Goal: Complete application form: Complete application form

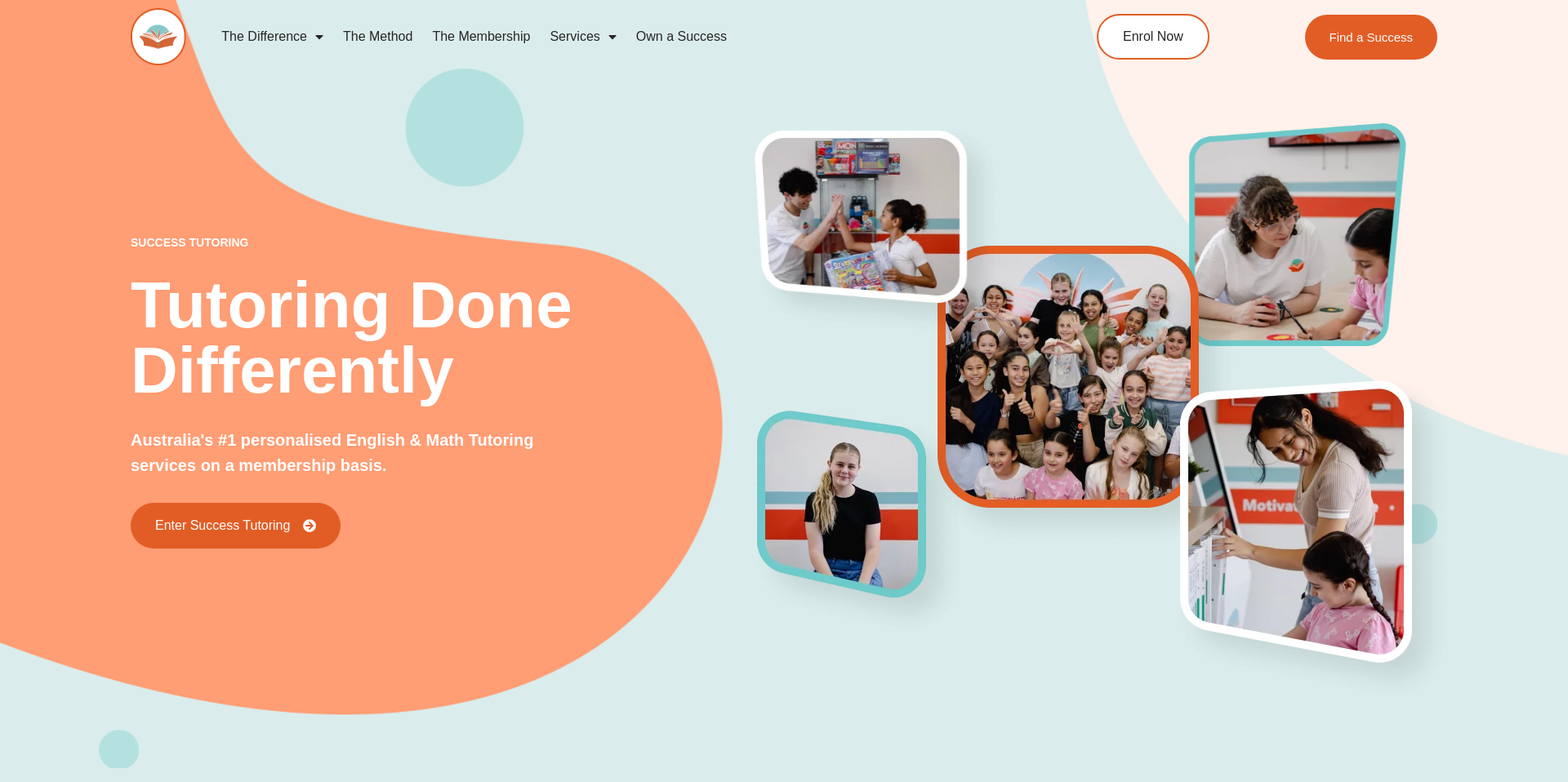
click at [298, 169] on div "success tutoring Tutoring Done Differently Australia's #1 personalised English …" at bounding box center [784, 358] width 1306 height 821
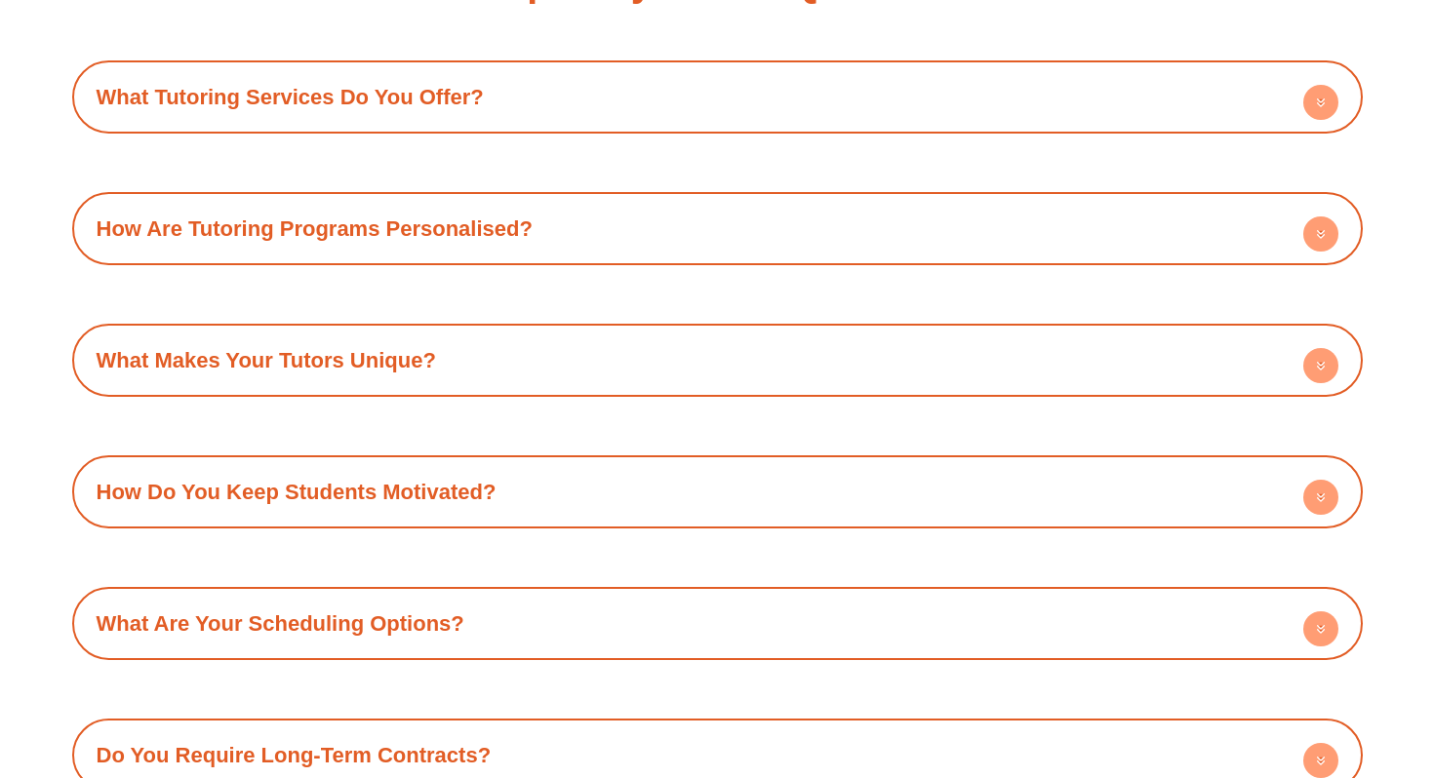
scroll to position [6842, 0]
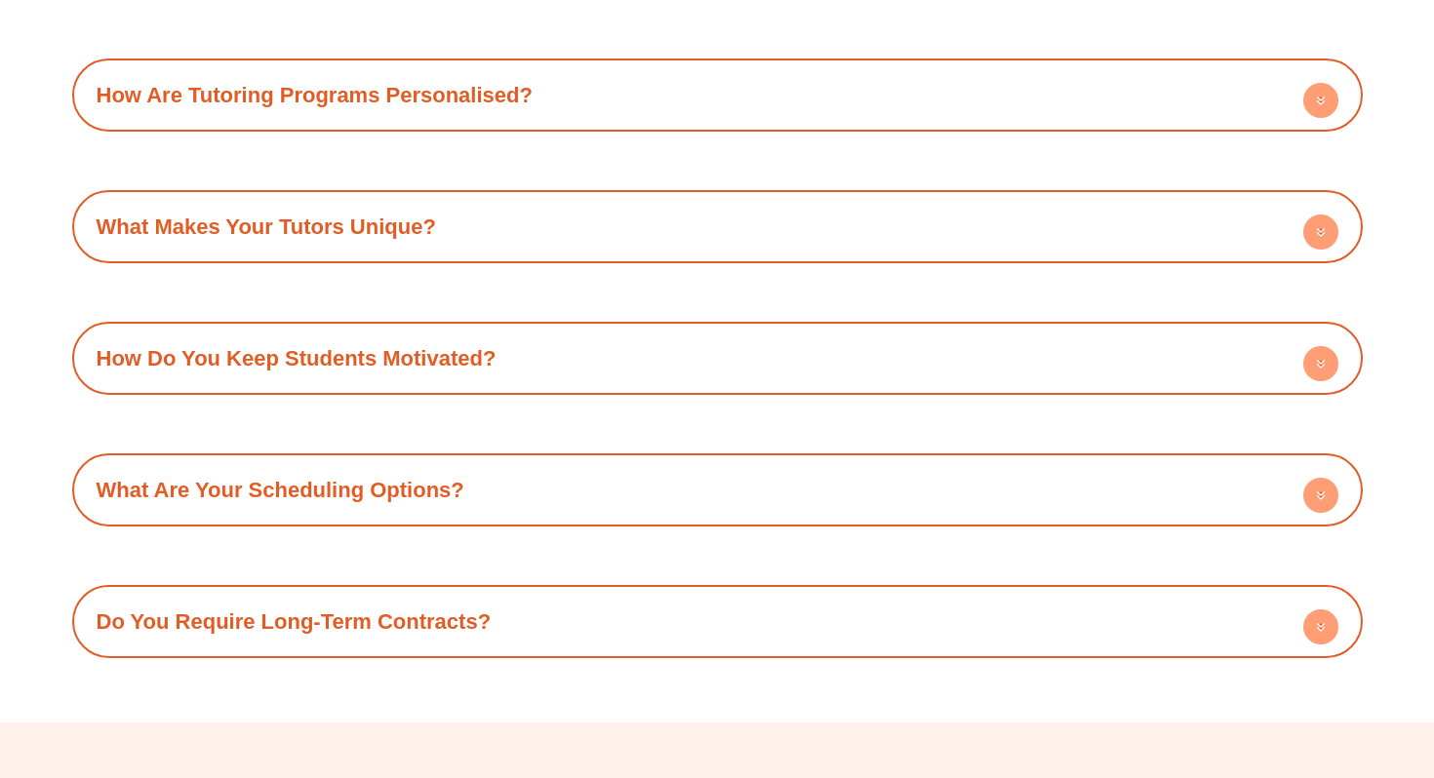
click at [770, 119] on div "What Tutoring Services Do You Offer? Success Tutoring offers a comprehensive su…" at bounding box center [717, 292] width 1290 height 731
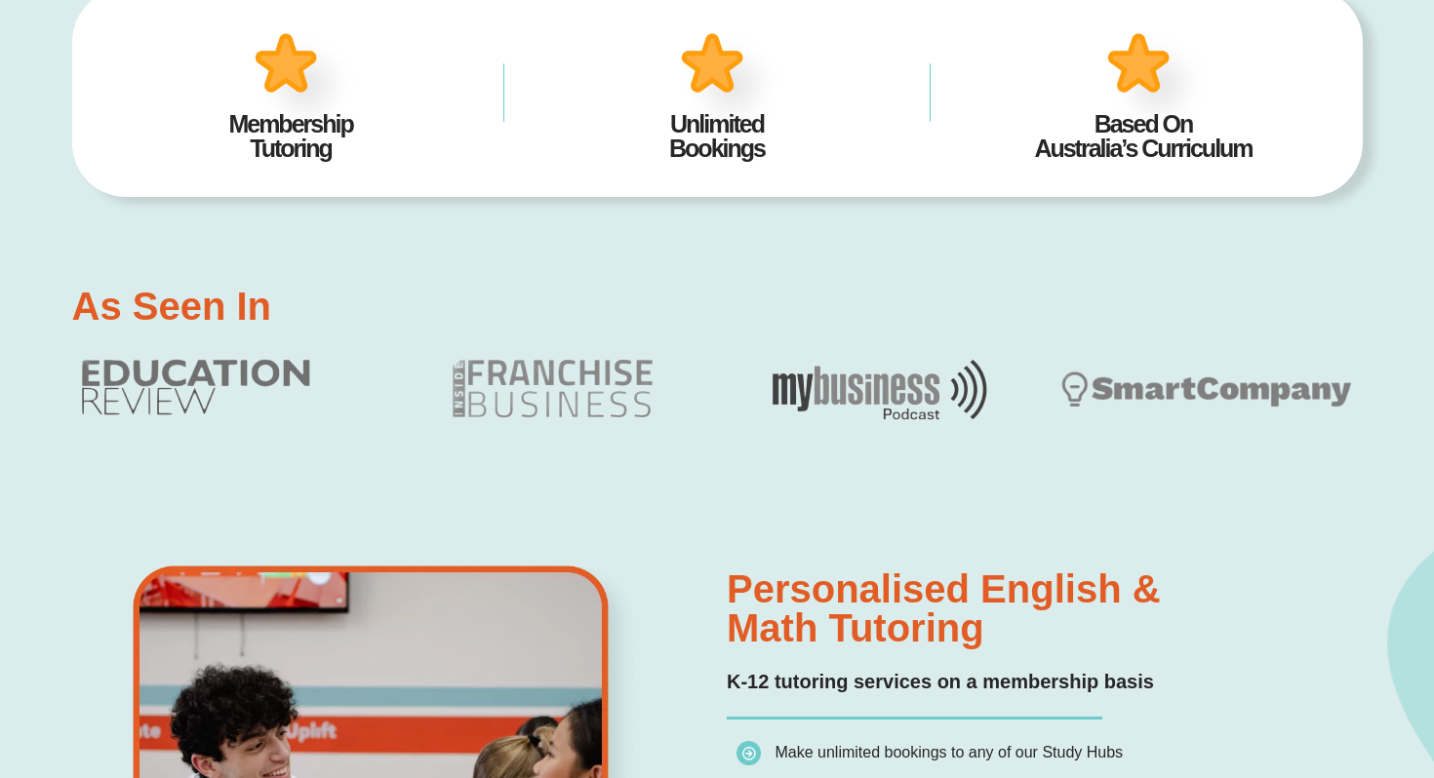
scroll to position [0, 0]
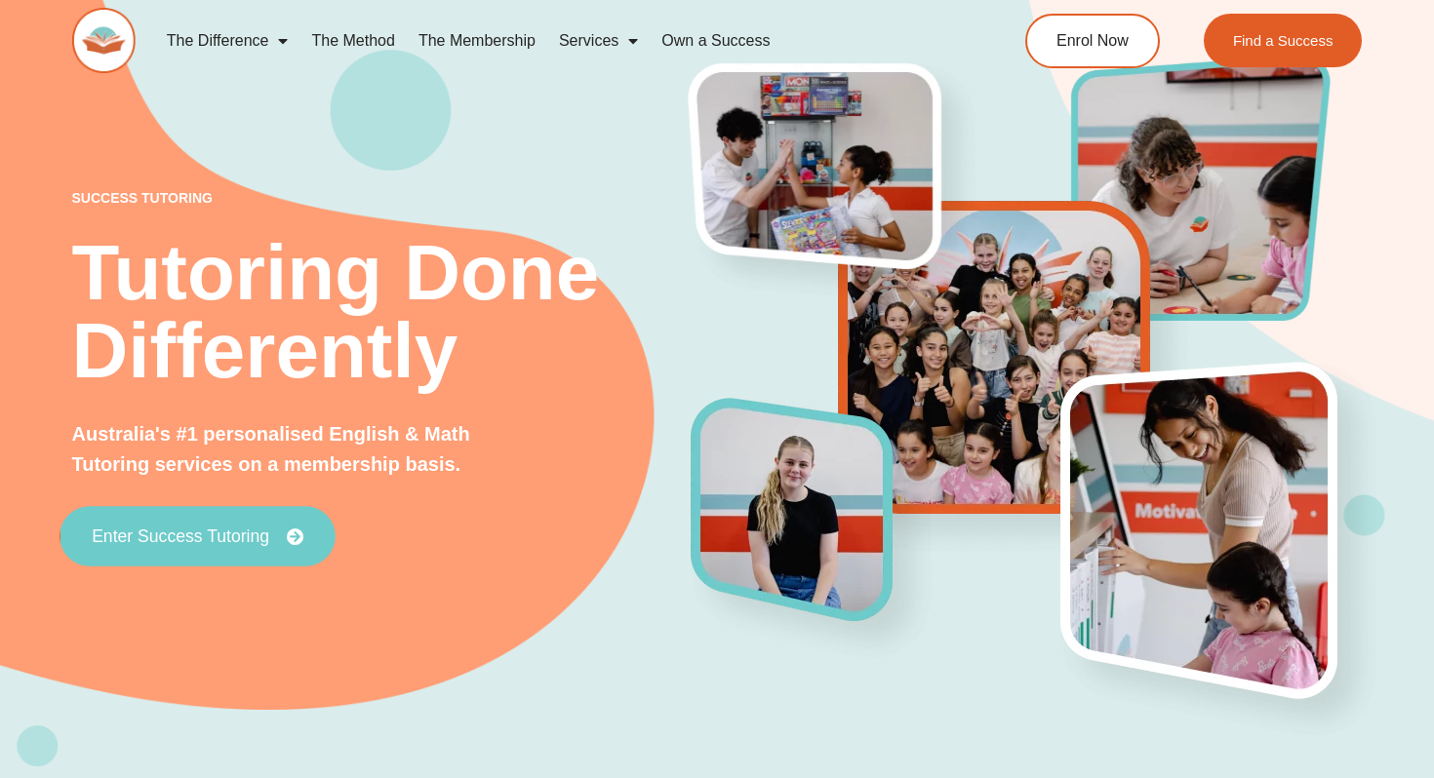
click at [227, 528] on span "Enter Success Tutoring" at bounding box center [180, 537] width 177 height 18
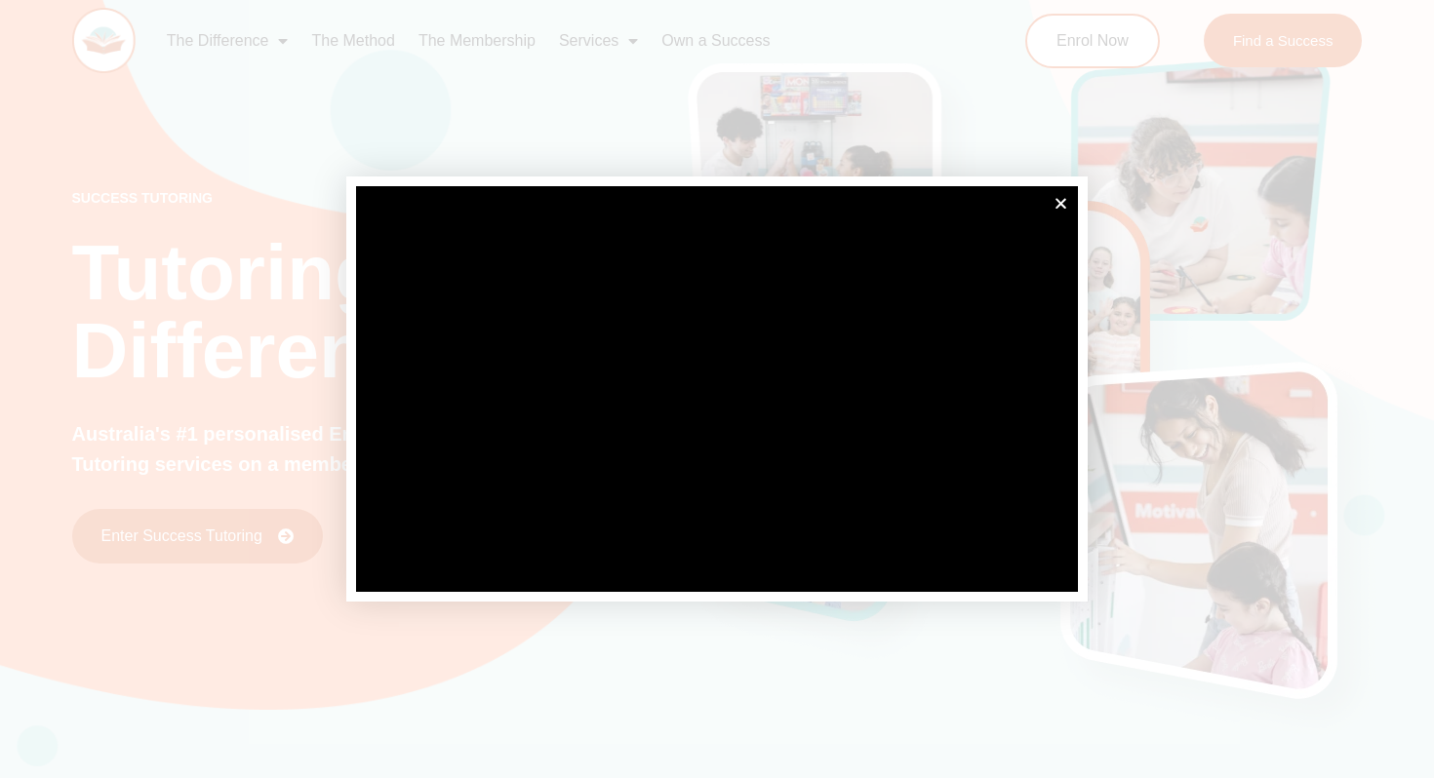
click at [1282, 30] on div at bounding box center [717, 389] width 1434 height 778
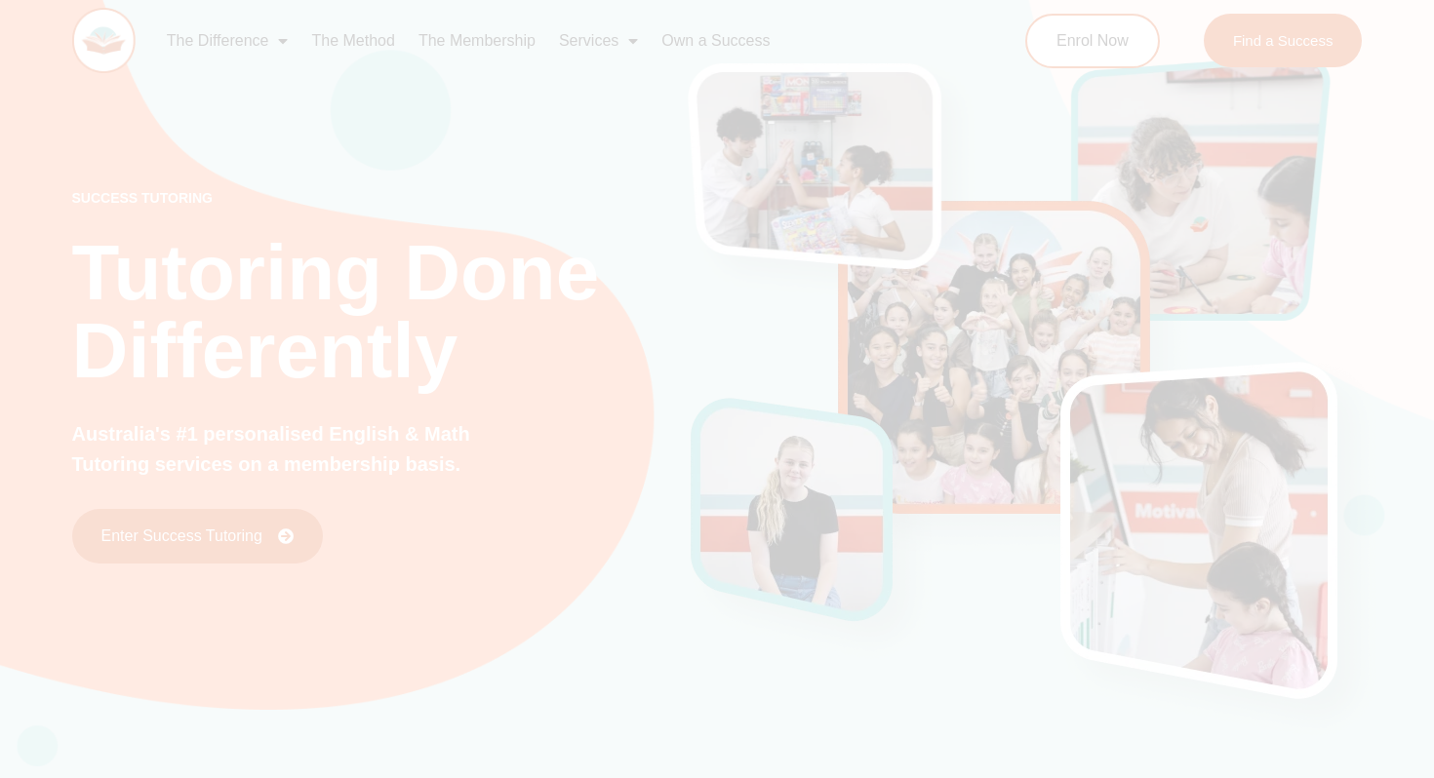
click at [1199, 126] on div at bounding box center [717, 389] width 1434 height 778
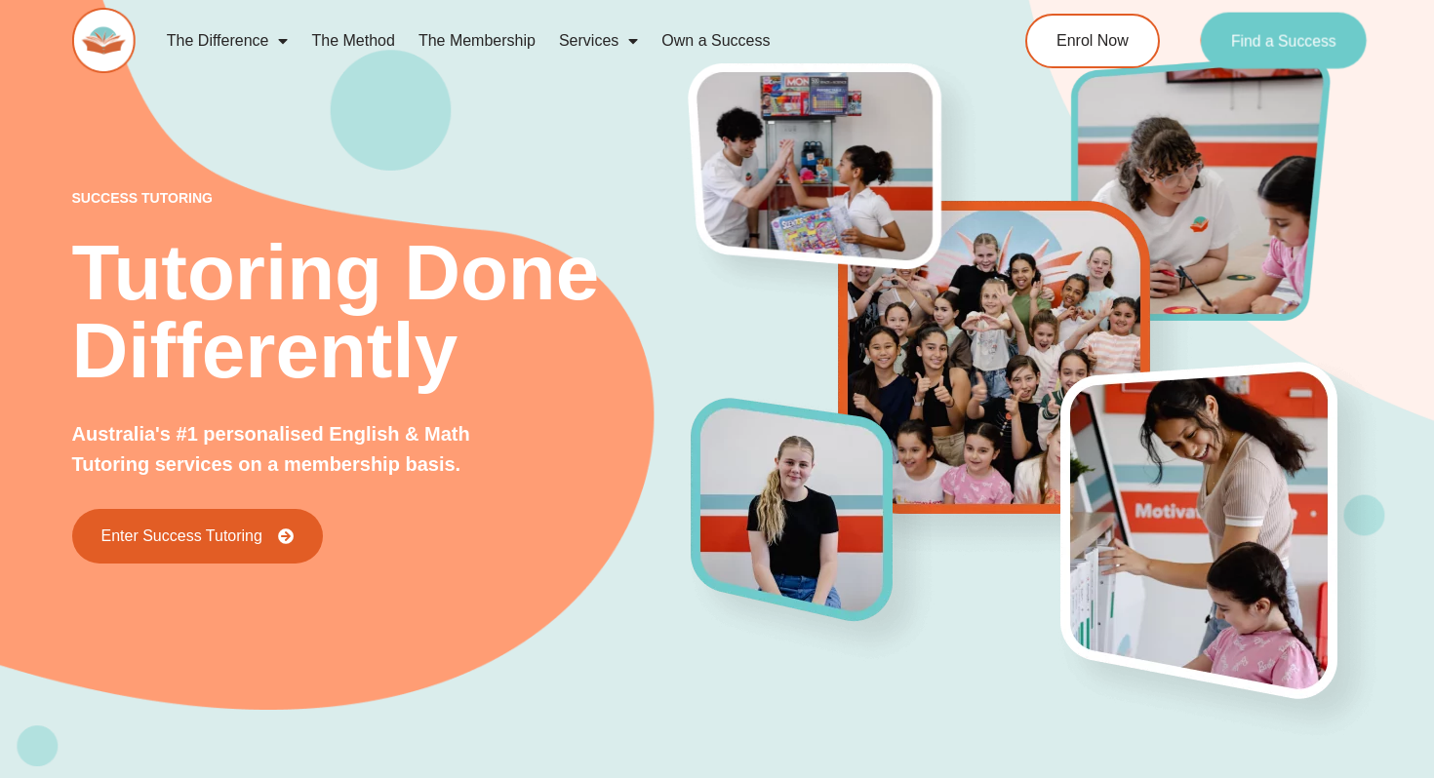
click at [1282, 44] on span "Find a Success" at bounding box center [1283, 41] width 105 height 16
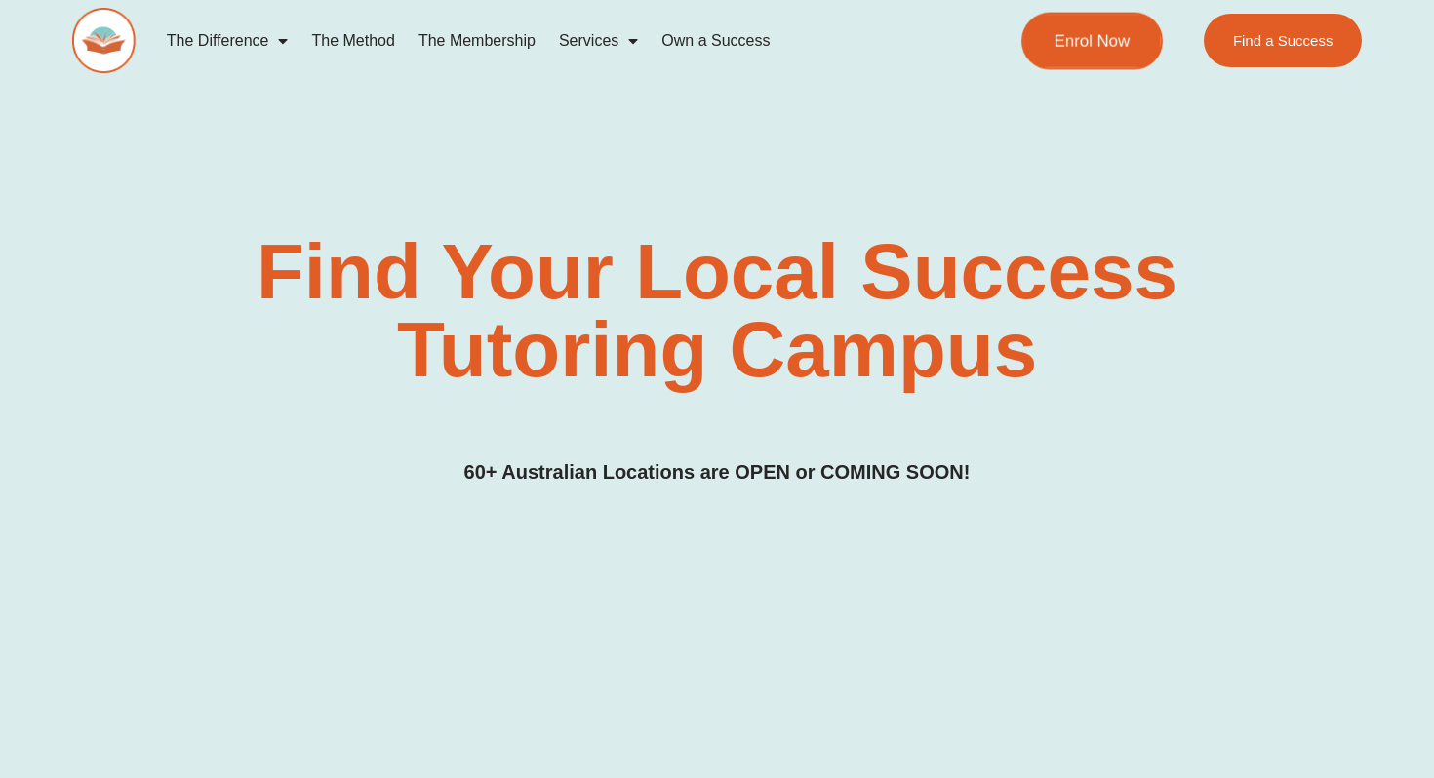
click at [1135, 49] on link "Enrol Now" at bounding box center [1091, 41] width 141 height 58
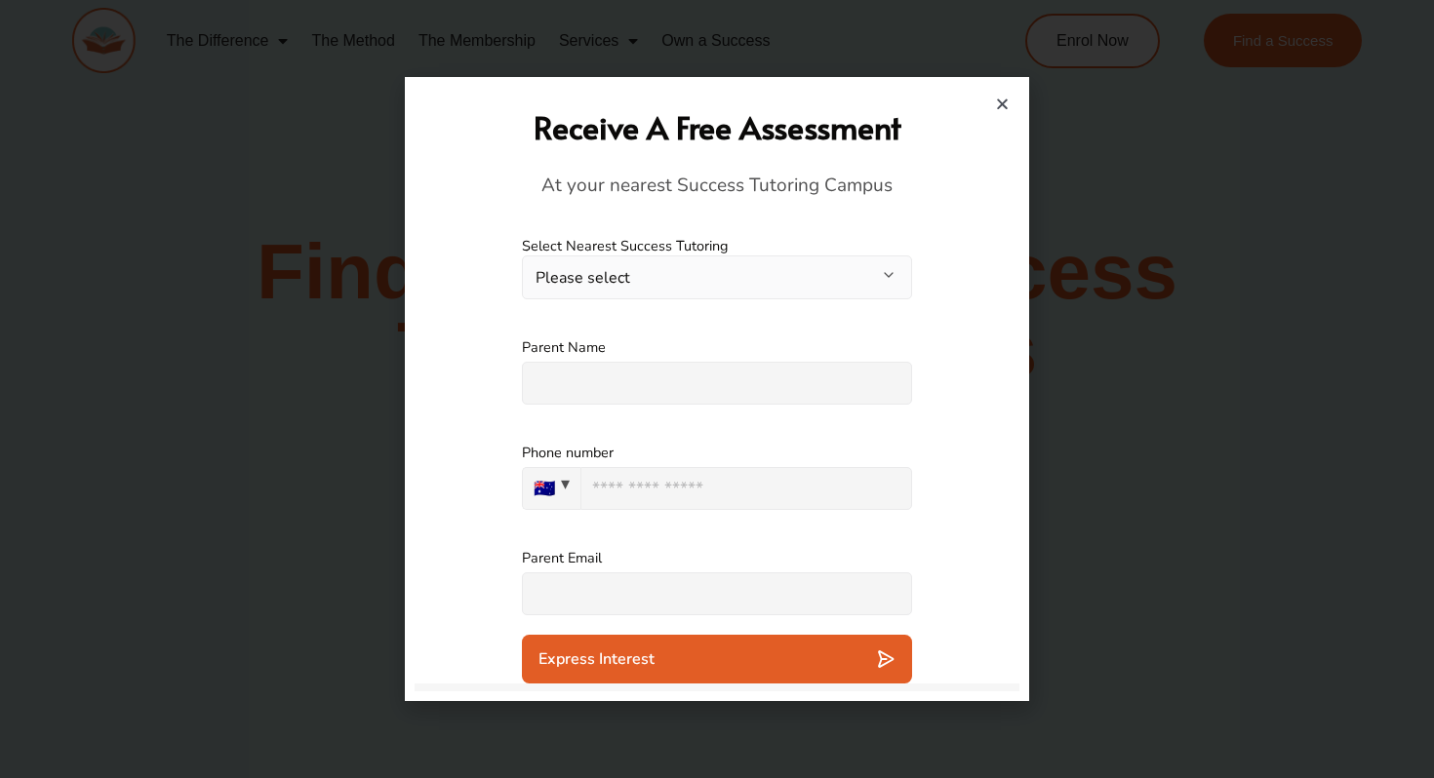
click at [672, 273] on button "Please select" at bounding box center [717, 278] width 390 height 44
click at [671, 273] on button "Please select" at bounding box center [717, 278] width 390 height 44
click at [664, 289] on button "Please select" at bounding box center [717, 278] width 390 height 44
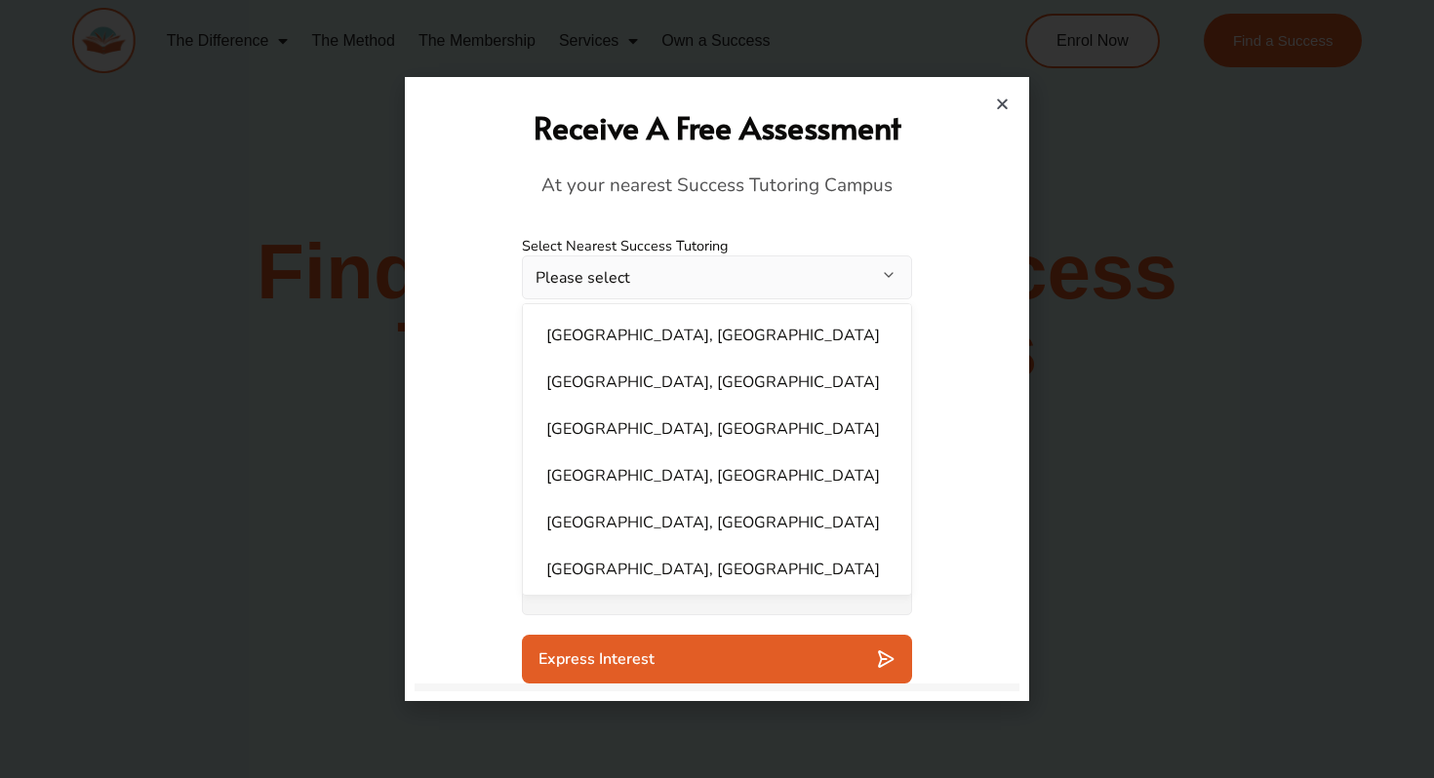
click at [651, 326] on li "Bankstown, NSW" at bounding box center [716, 335] width 365 height 39
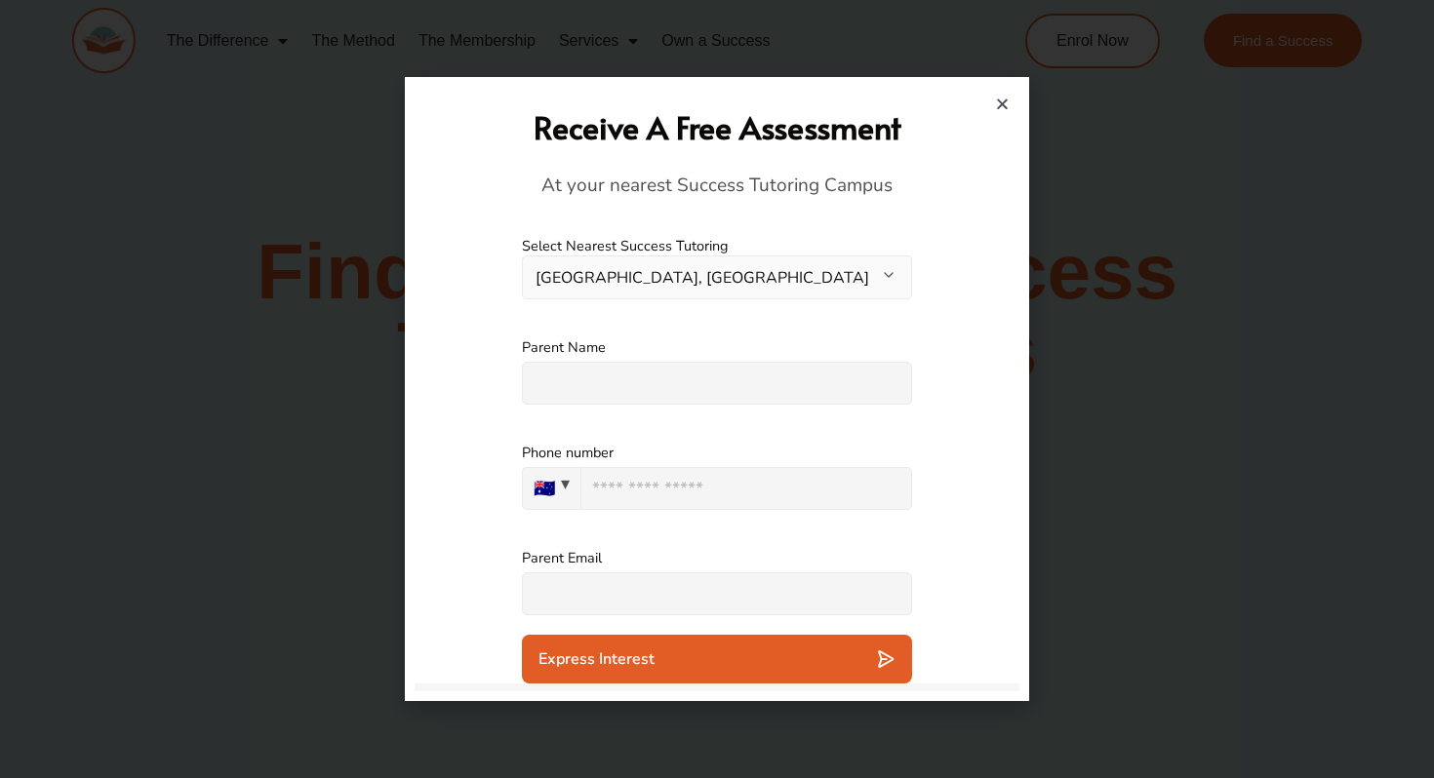
select select "**********"
click at [649, 367] on input "text" at bounding box center [717, 383] width 390 height 43
type input "****"
click at [635, 483] on input "***" at bounding box center [746, 488] width 332 height 43
type input "**********"
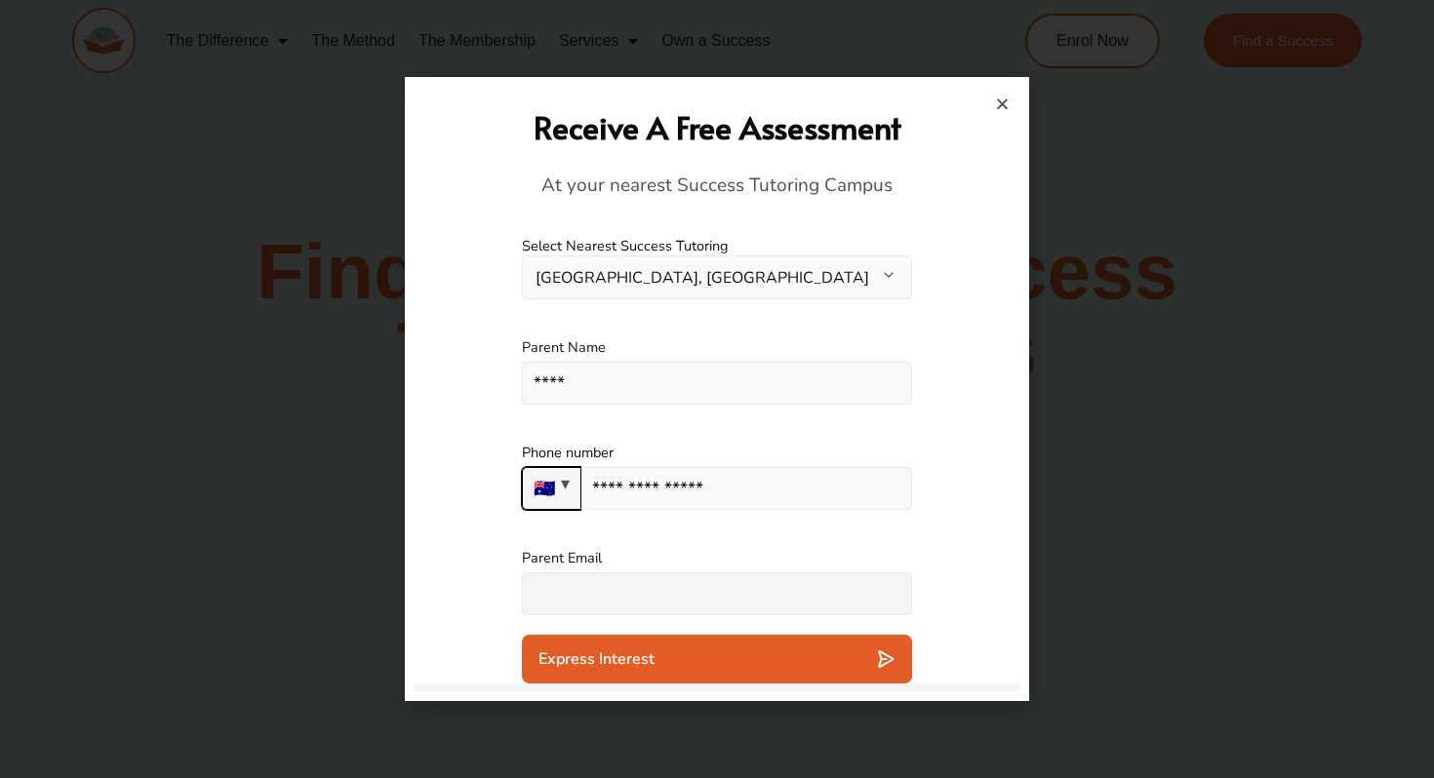
click at [659, 595] on input "text" at bounding box center [717, 593] width 390 height 43
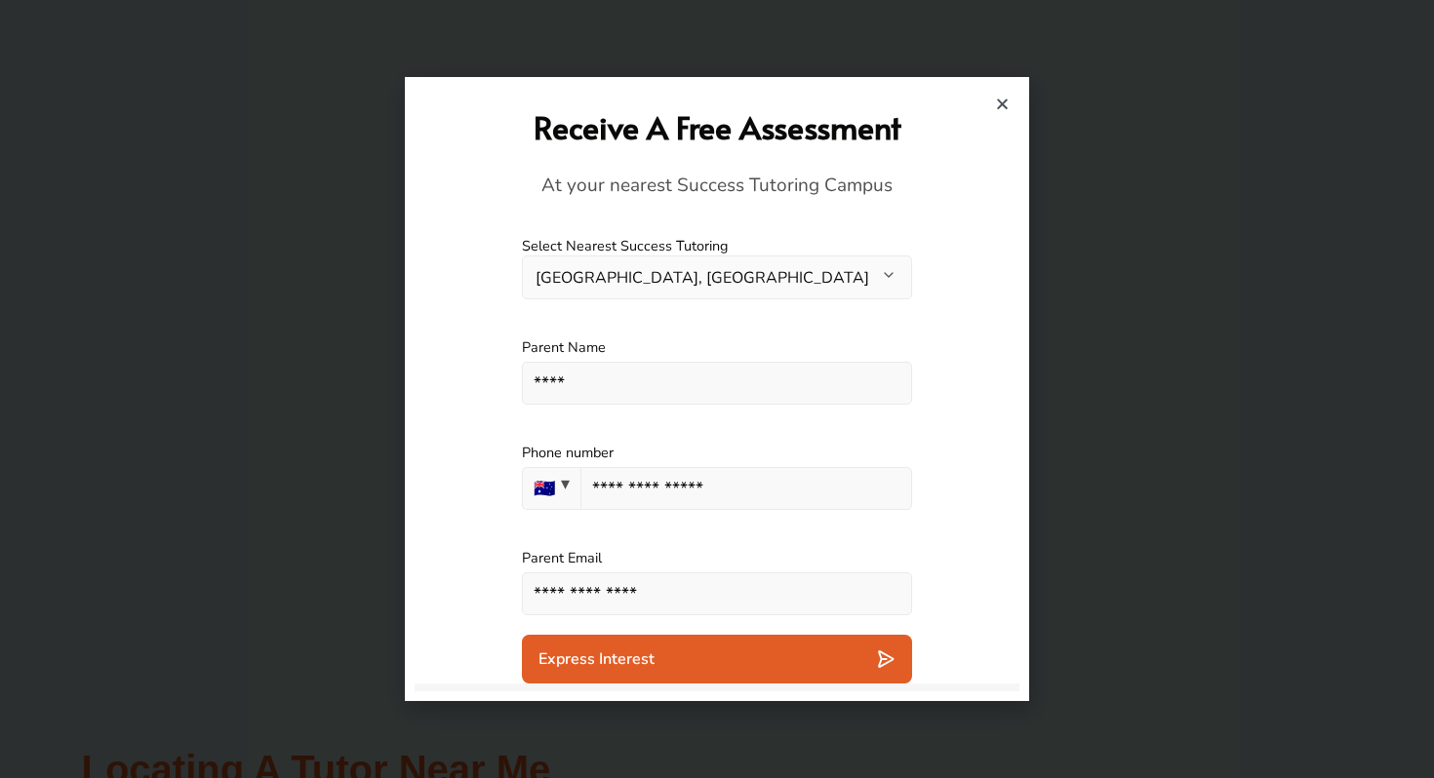
scroll to position [831, 0]
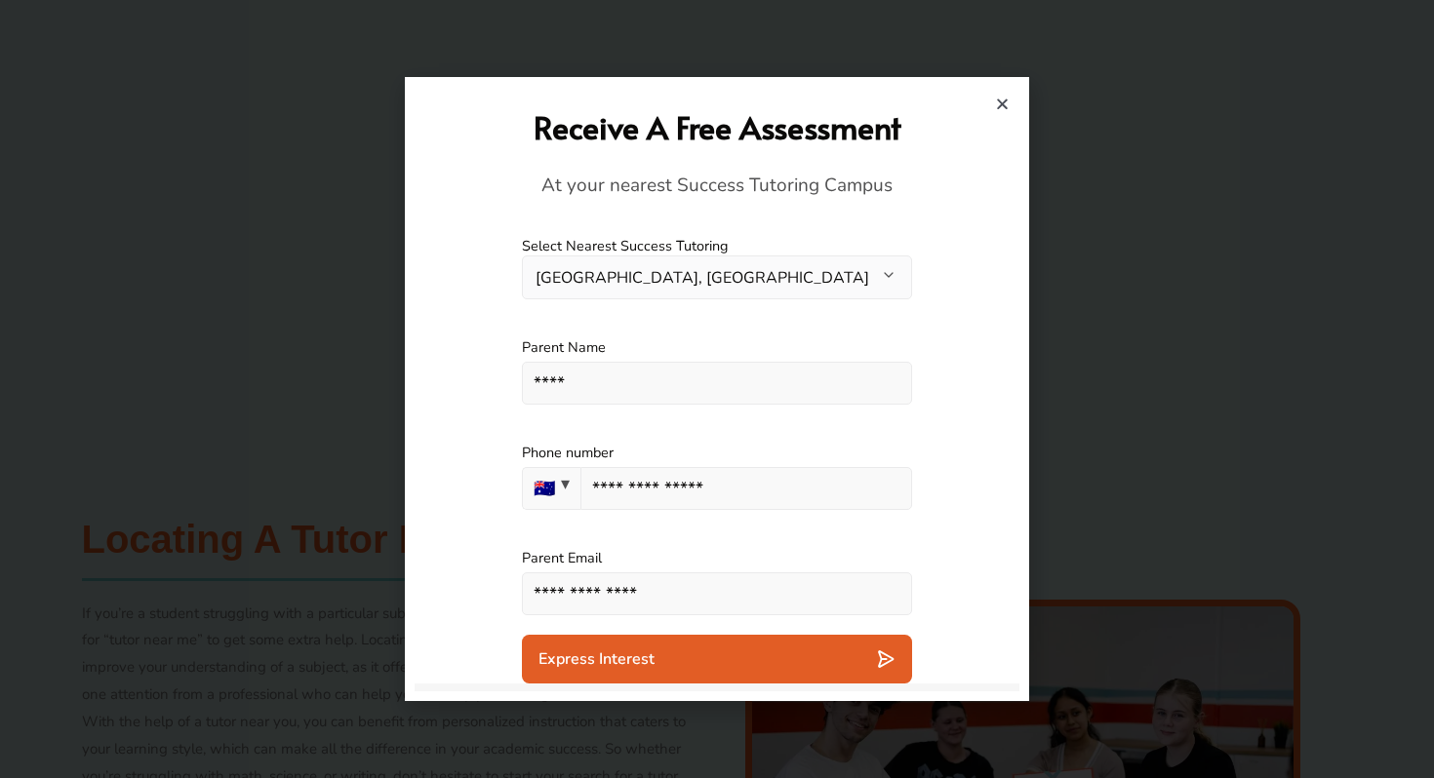
type input "**********"
click at [649, 631] on div "**********" at bounding box center [717, 582] width 390 height 105
click at [649, 660] on span "Express Interest" at bounding box center [596, 660] width 116 height 20
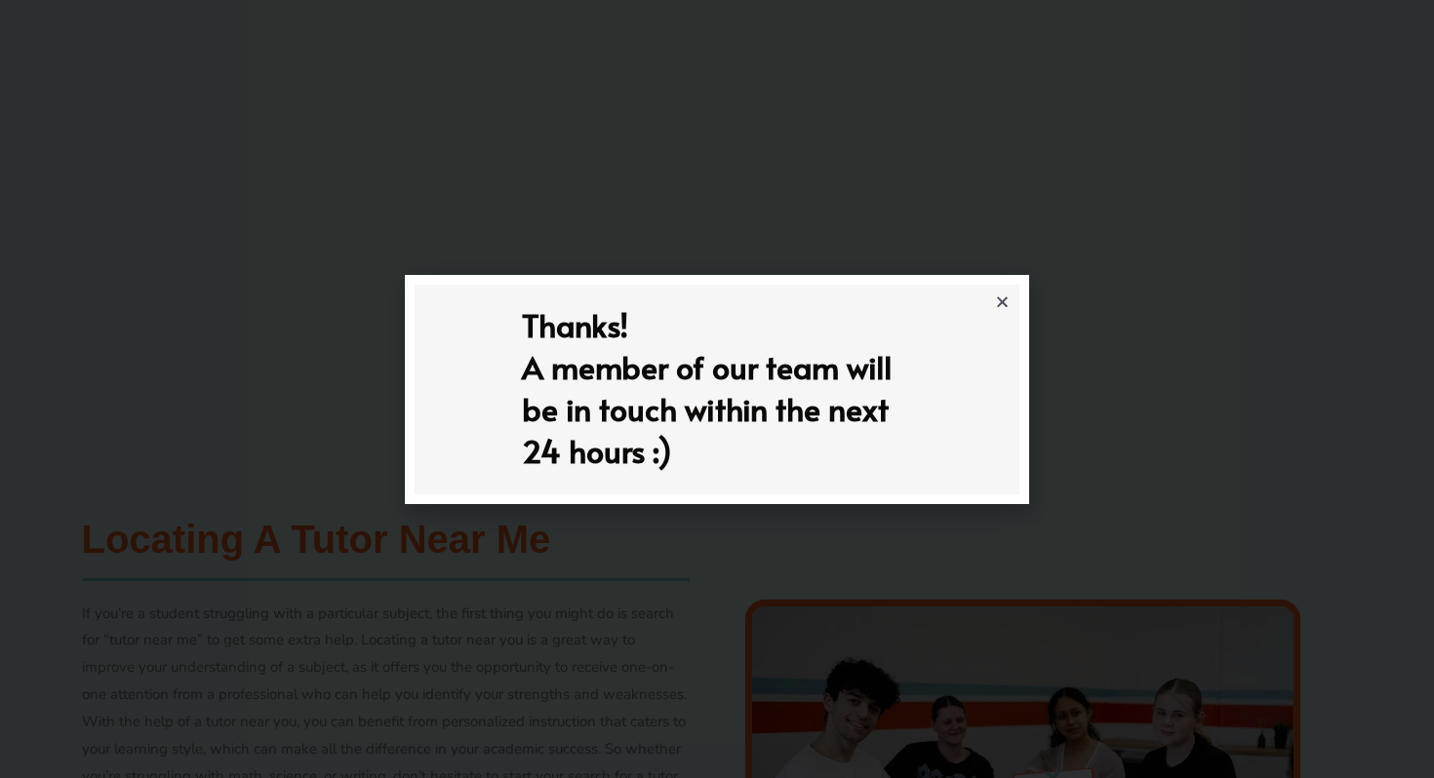
click at [995, 304] on icon "Close" at bounding box center [1002, 302] width 15 height 15
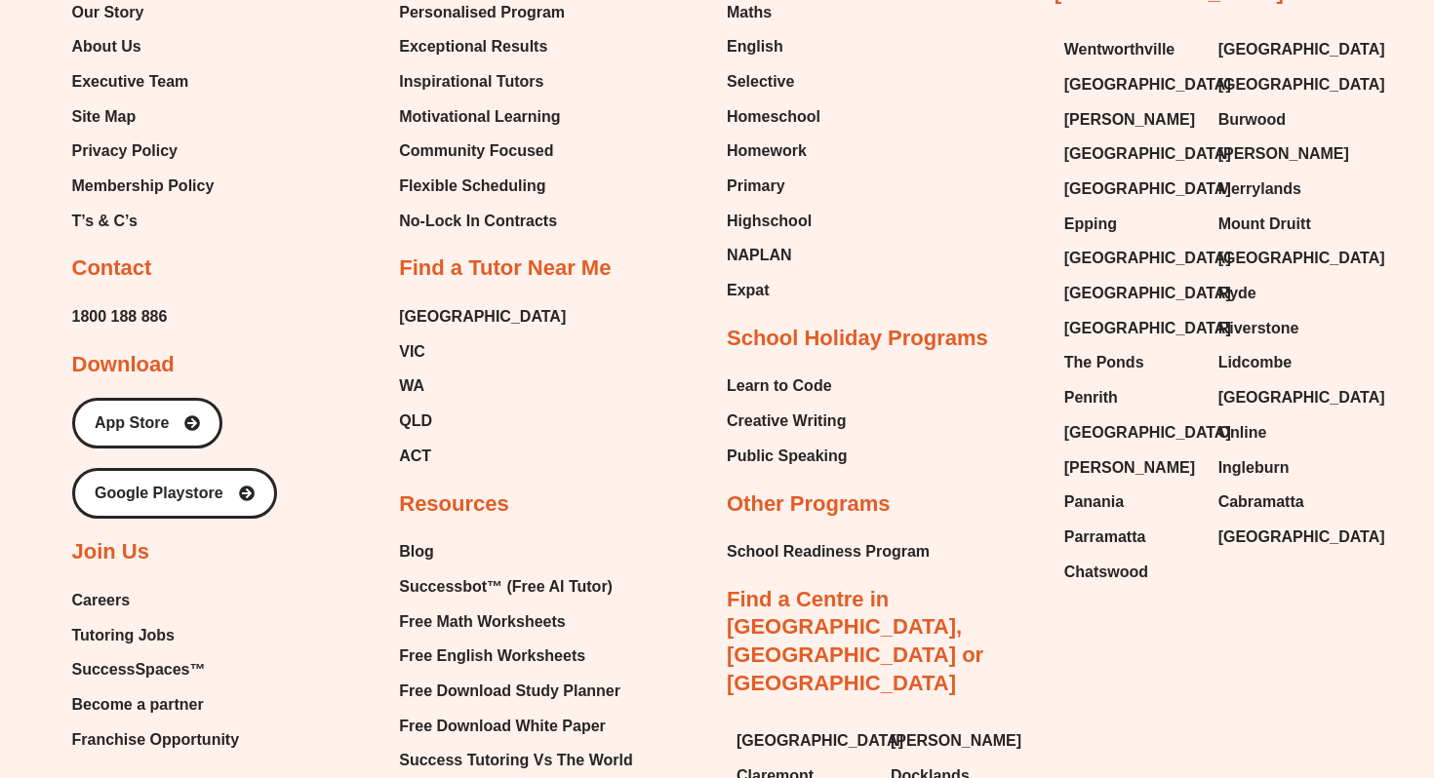
scroll to position [8027, 0]
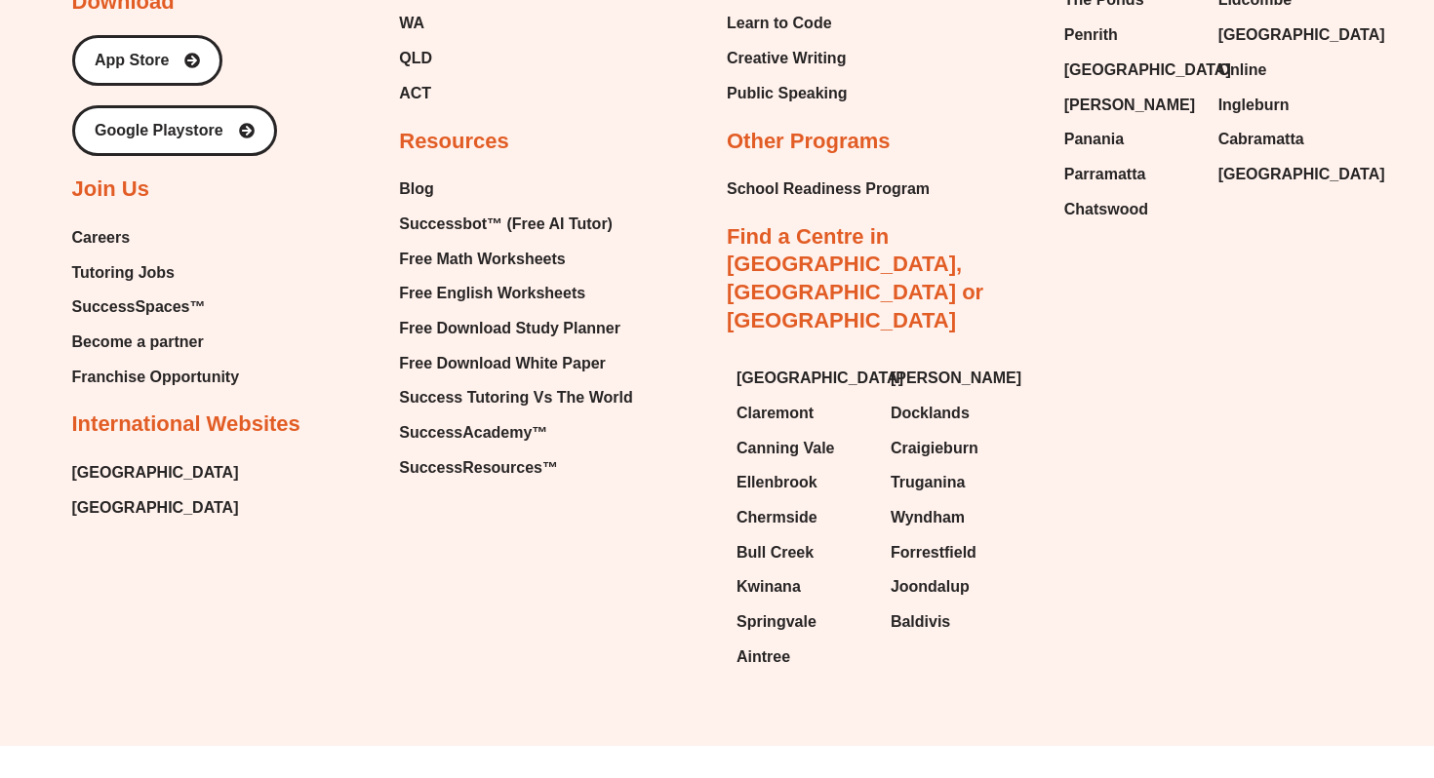
click at [144, 464] on span "[GEOGRAPHIC_DATA]" at bounding box center [155, 472] width 167 height 29
click at [134, 461] on span "[GEOGRAPHIC_DATA]" at bounding box center [155, 472] width 167 height 29
click at [130, 494] on span "[GEOGRAPHIC_DATA]" at bounding box center [155, 507] width 167 height 29
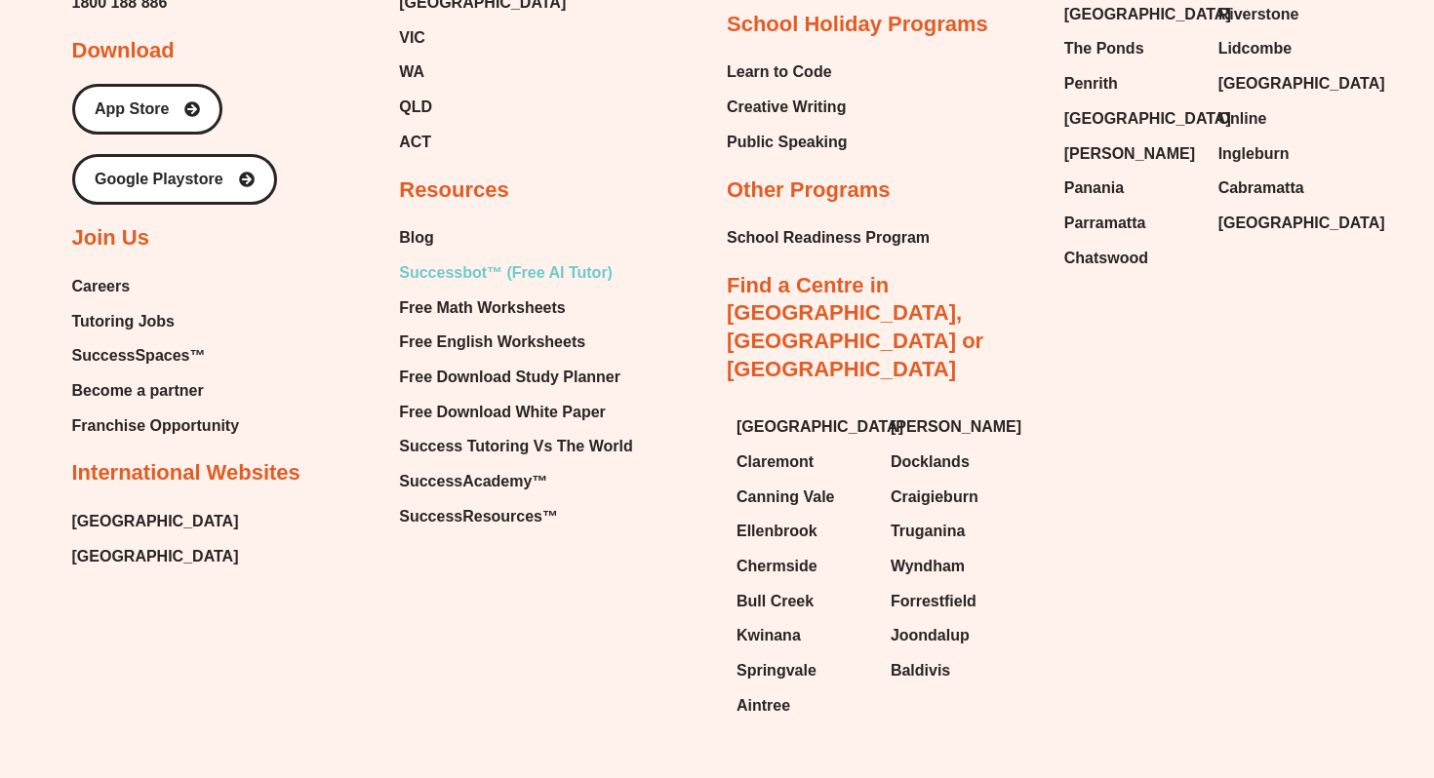
click at [507, 263] on span "Successbot™ (Free AI Tutor)" at bounding box center [506, 272] width 214 height 29
click at [506, 294] on span "Free Math Worksheets" at bounding box center [482, 308] width 166 height 29
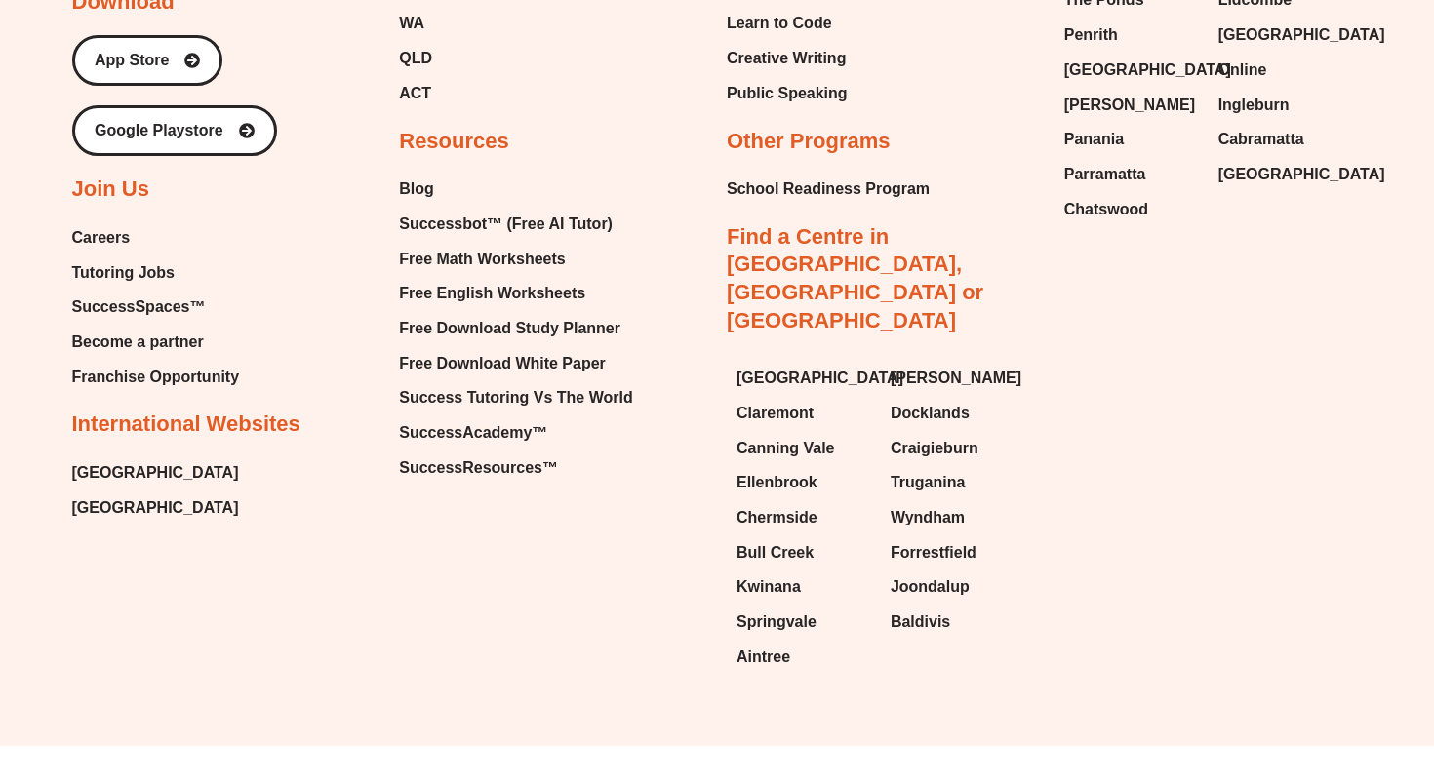
click at [129, 458] on span "[GEOGRAPHIC_DATA]" at bounding box center [155, 472] width 167 height 29
click at [149, 495] on span "[GEOGRAPHIC_DATA]" at bounding box center [155, 507] width 167 height 29
click at [149, 464] on span "[GEOGRAPHIC_DATA]" at bounding box center [155, 472] width 167 height 29
click at [107, 493] on span "[GEOGRAPHIC_DATA]" at bounding box center [155, 507] width 167 height 29
click at [130, 462] on span "[GEOGRAPHIC_DATA]" at bounding box center [155, 472] width 167 height 29
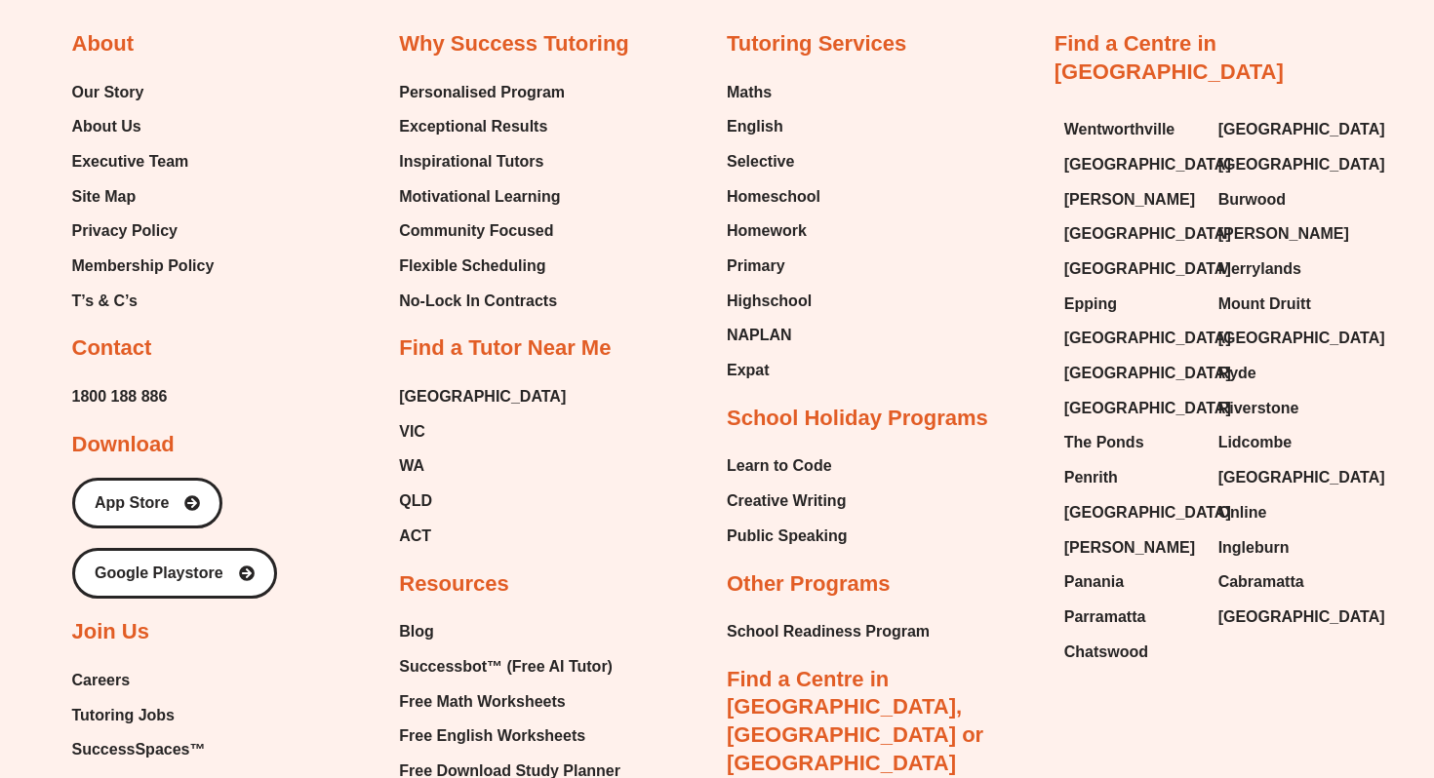
scroll to position [7586, 0]
click at [404, 381] on span "[GEOGRAPHIC_DATA]" at bounding box center [482, 395] width 167 height 29
click at [415, 416] on span "VIC" at bounding box center [412, 430] width 26 height 29
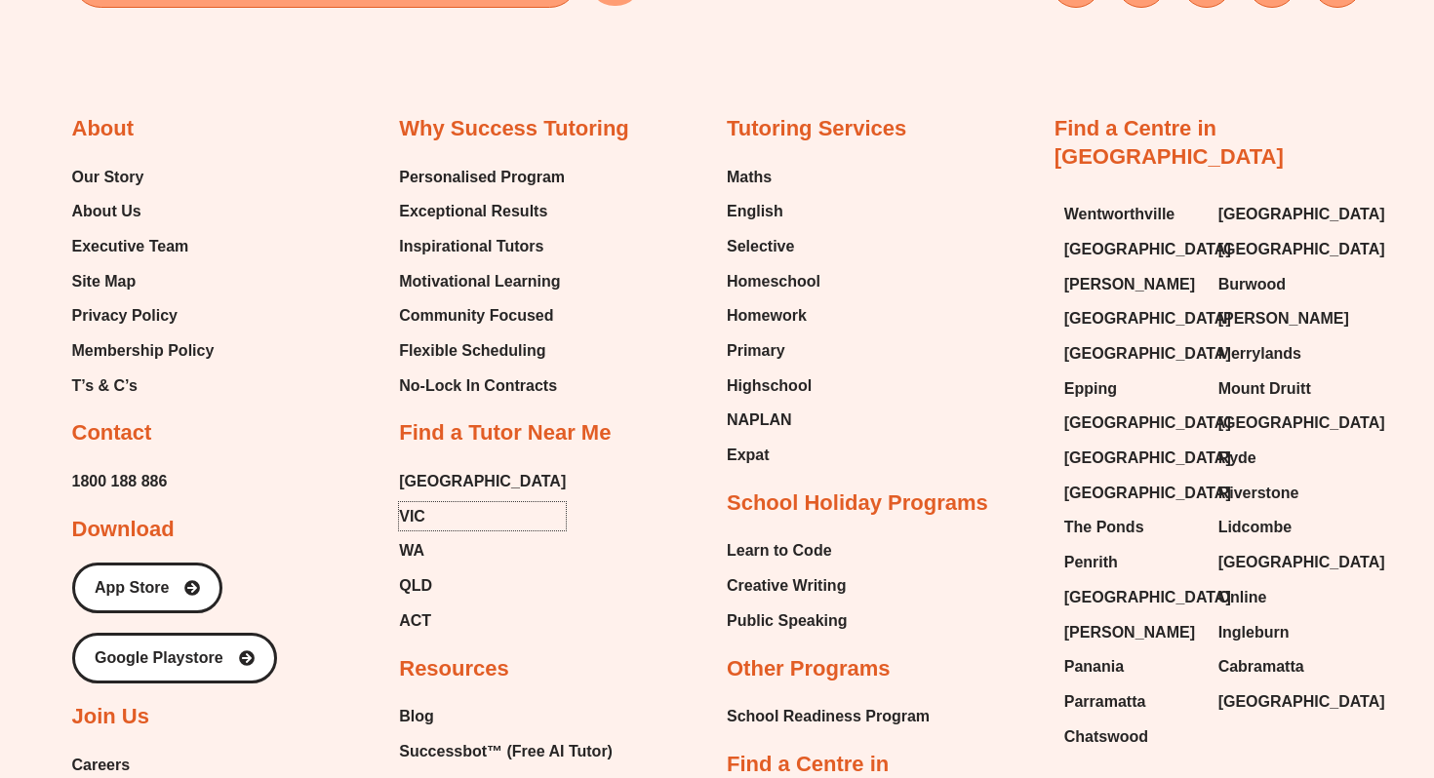
scroll to position [7490, 0]
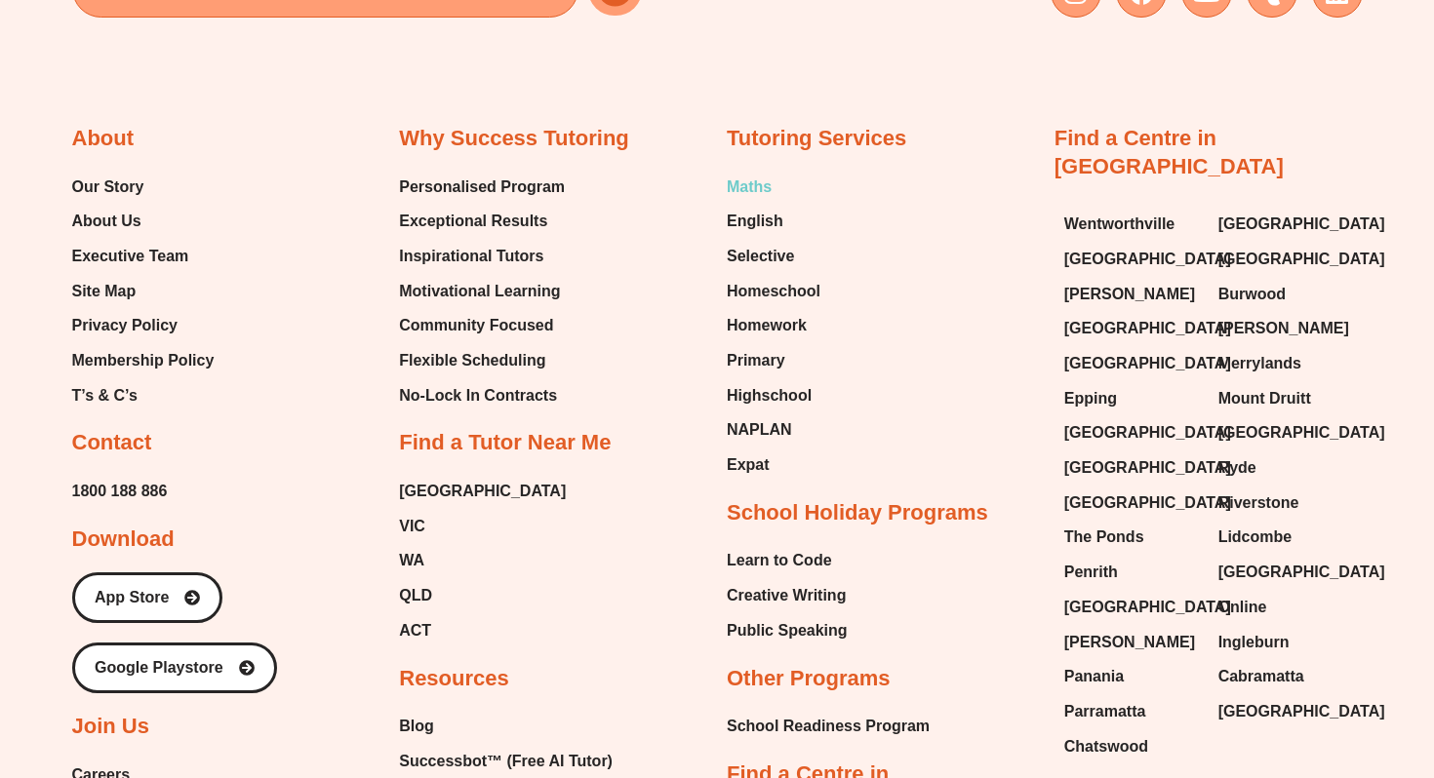
click at [740, 173] on span "Maths" at bounding box center [749, 187] width 45 height 29
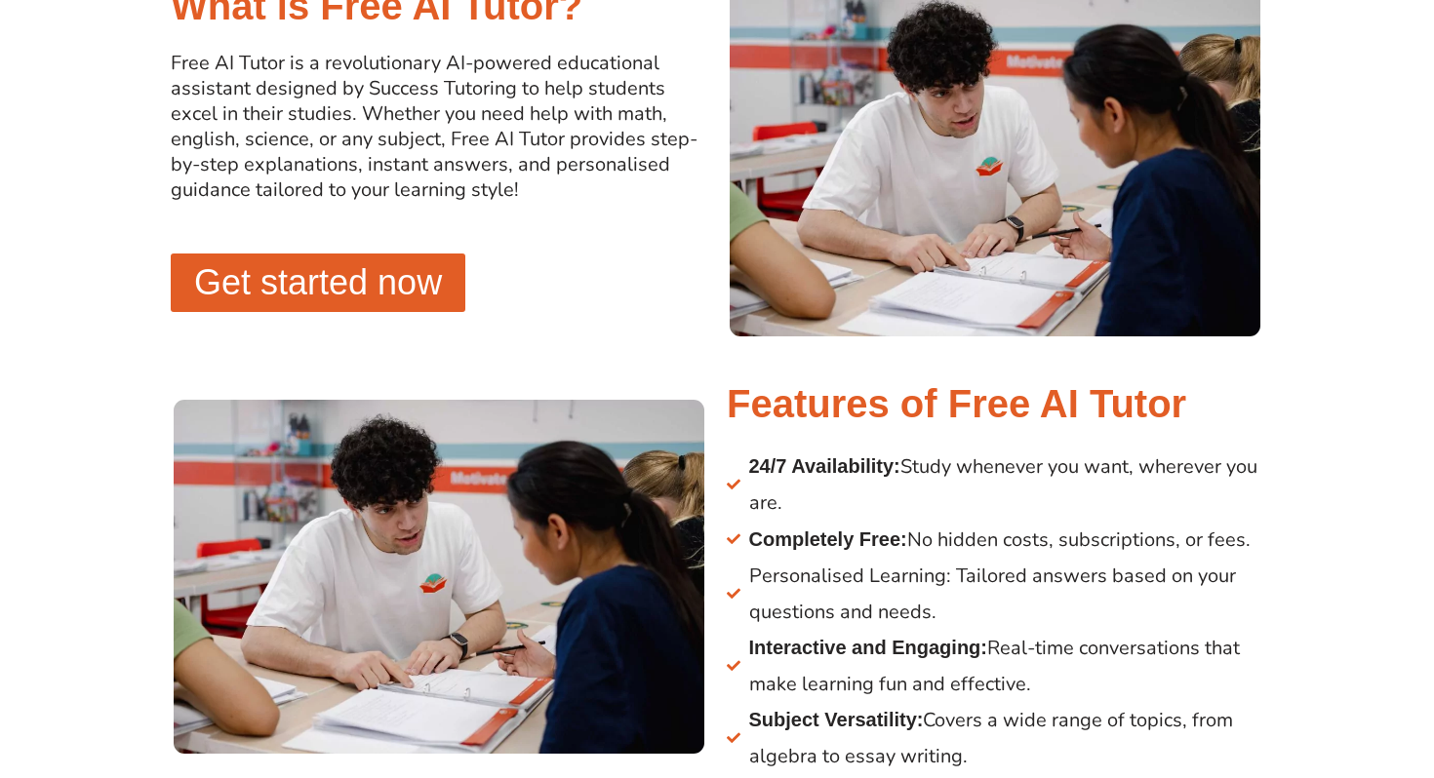
scroll to position [1062, 0]
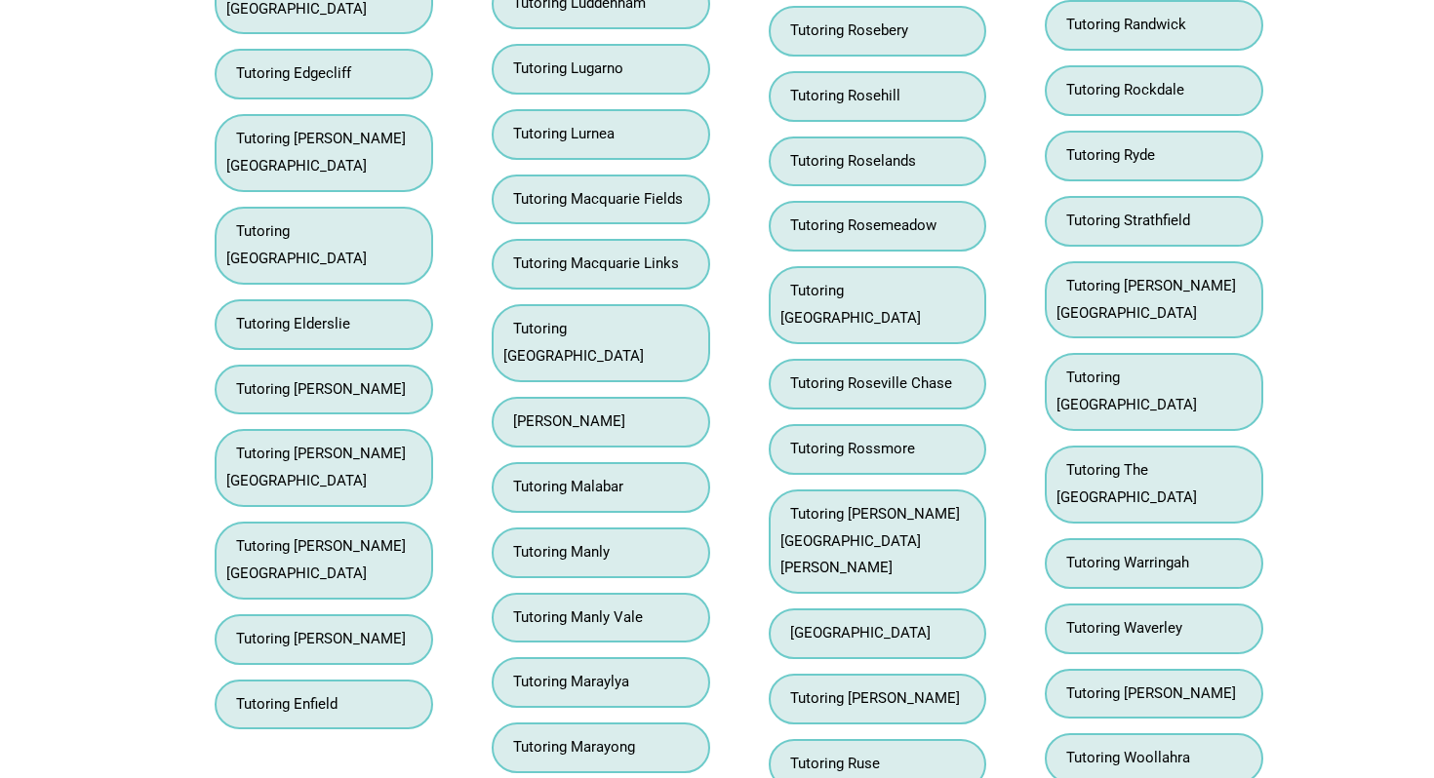
scroll to position [14755, 0]
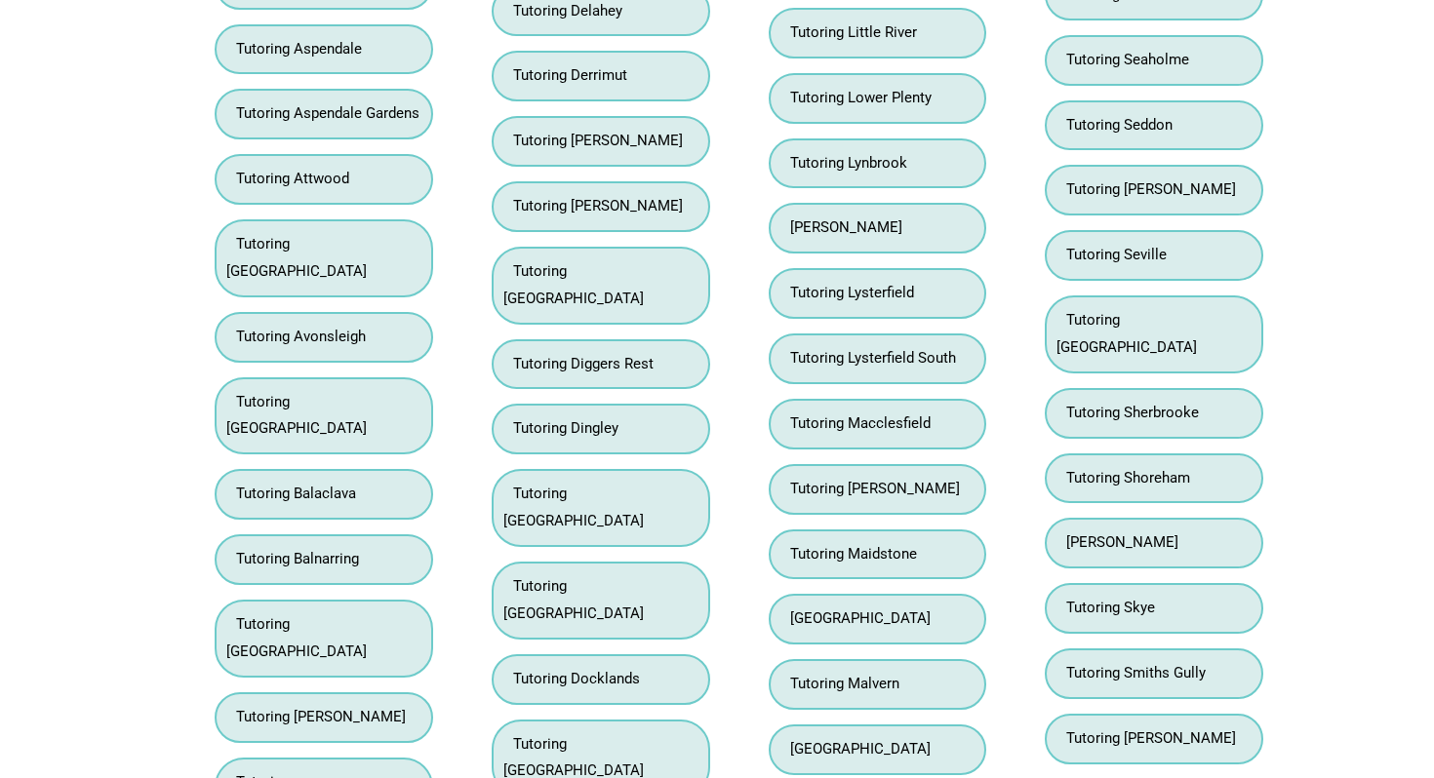
scroll to position [3588, 0]
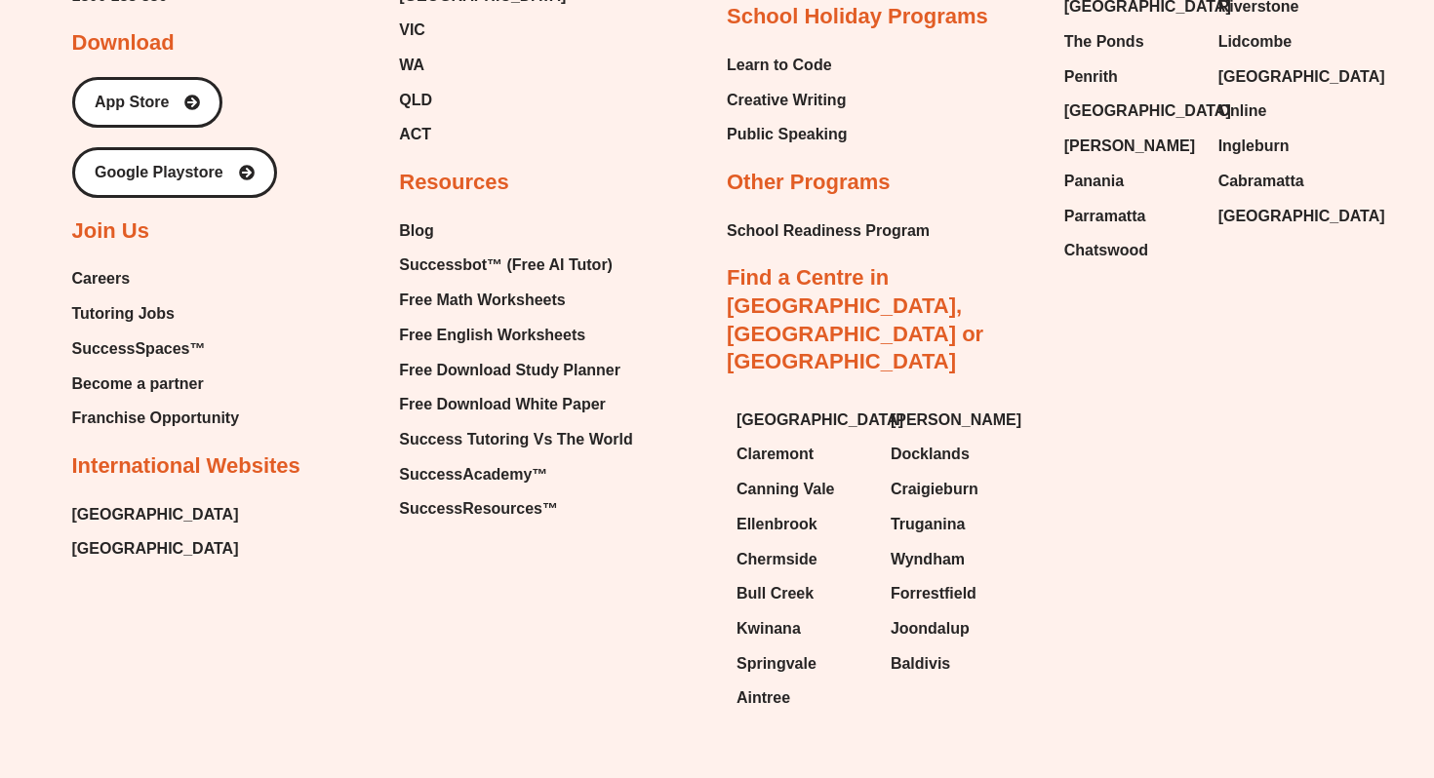
type input "*"
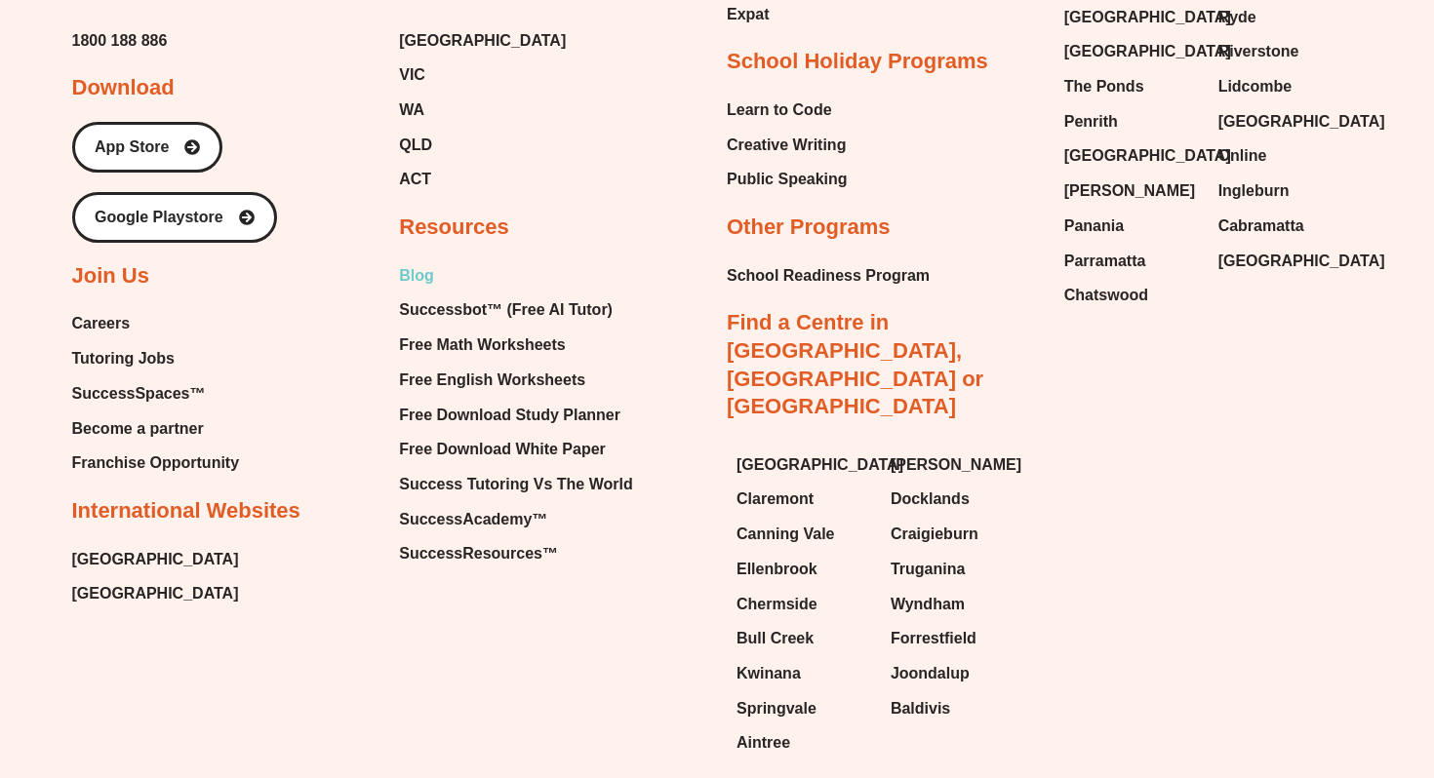
scroll to position [6928, 0]
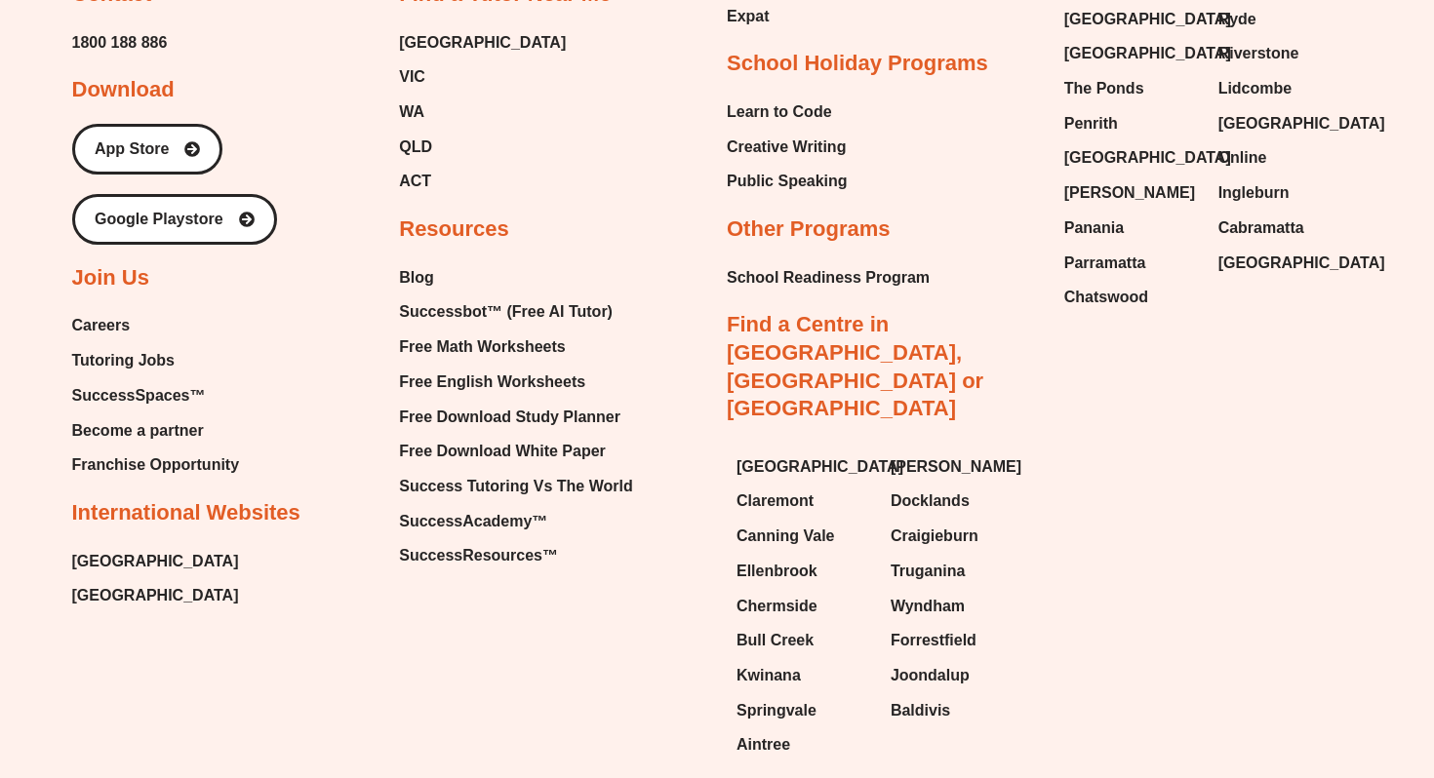
click at [670, 229] on div "Why Success Tutoring Personalised Program Exceptional Results Inspirational Tut…" at bounding box center [553, 122] width 308 height 895
click at [756, 453] on span "[GEOGRAPHIC_DATA]" at bounding box center [819, 467] width 167 height 29
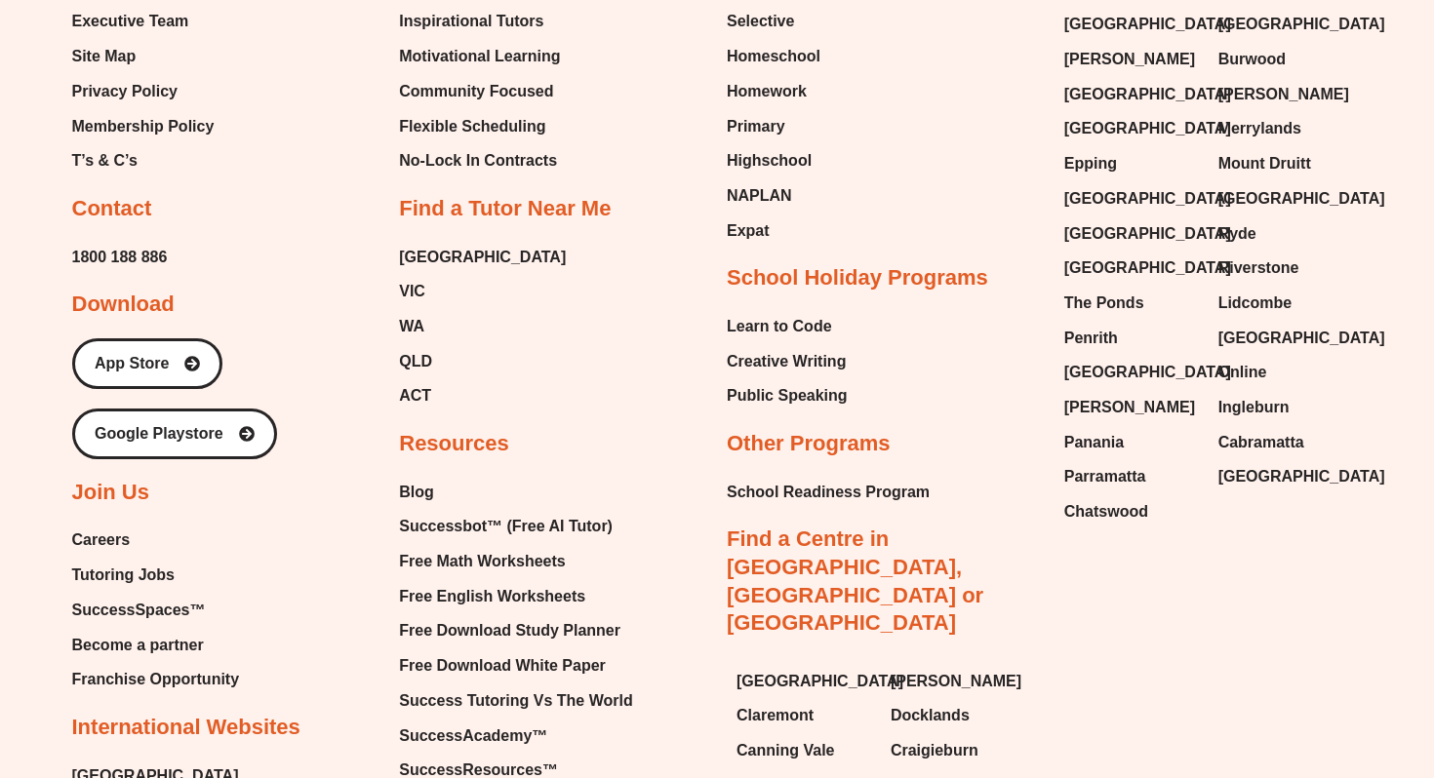
scroll to position [11330, 0]
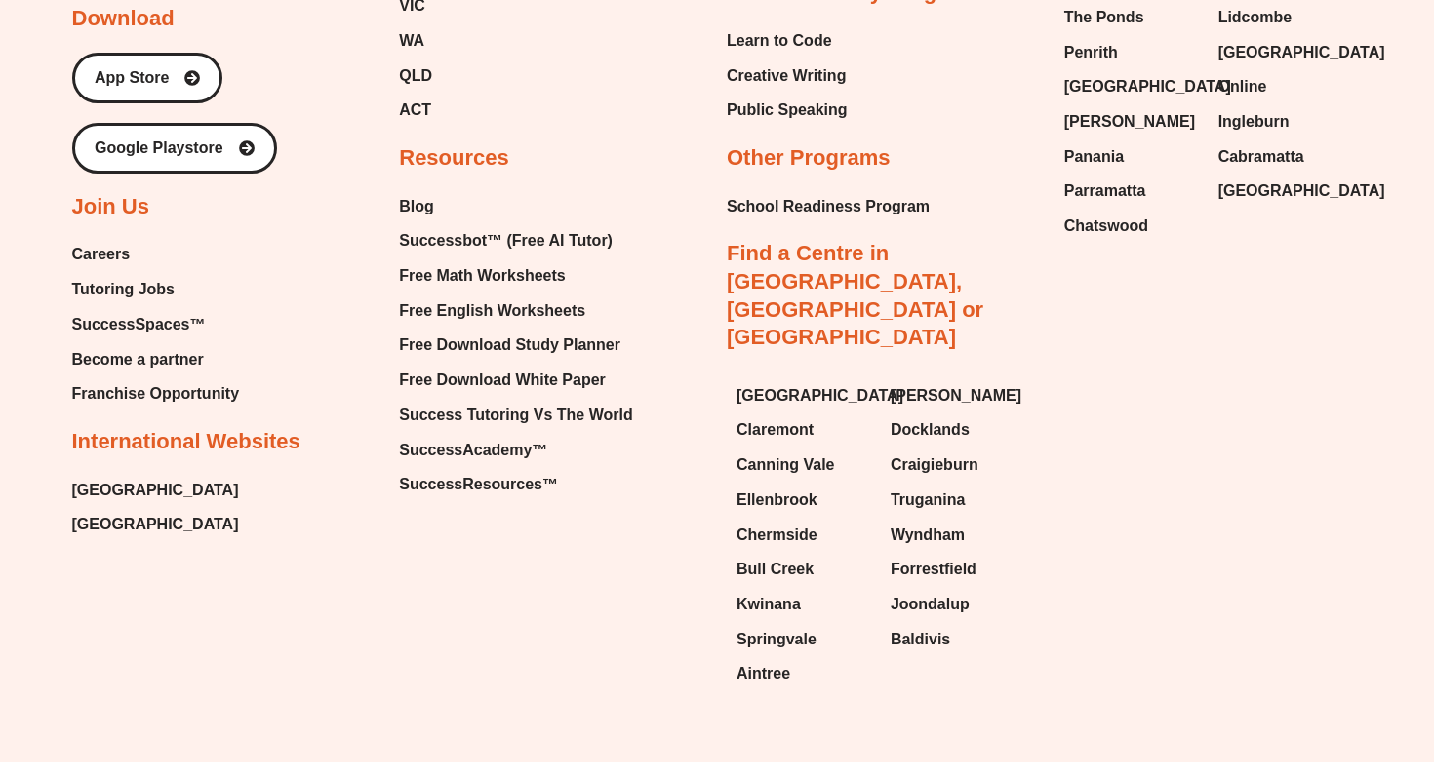
click at [660, 188] on div "Why Success Tutoring Personalised Program Exceptional Results Inspirational Tut…" at bounding box center [553, 51] width 308 height 895
click at [776, 625] on span "Springvale" at bounding box center [776, 639] width 80 height 29
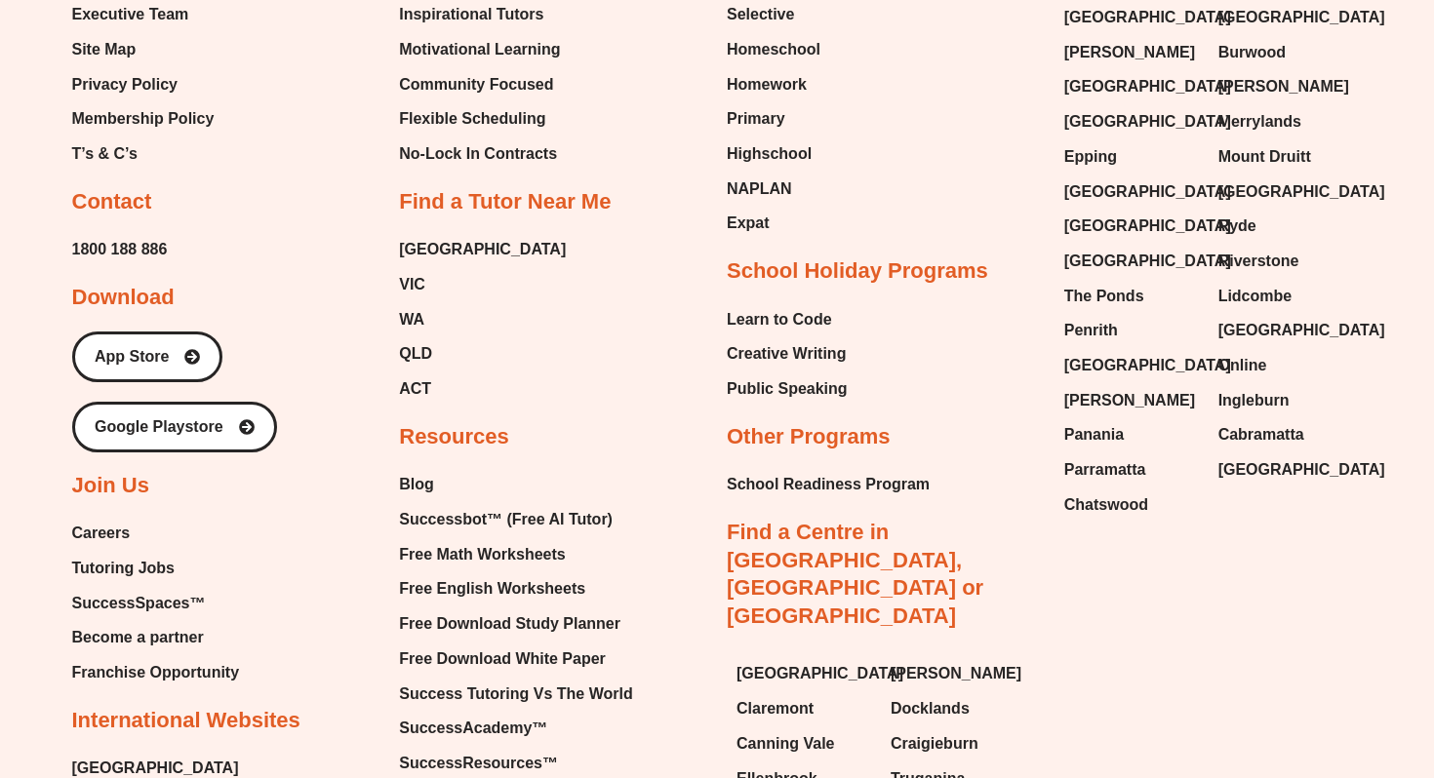
scroll to position [13640, 0]
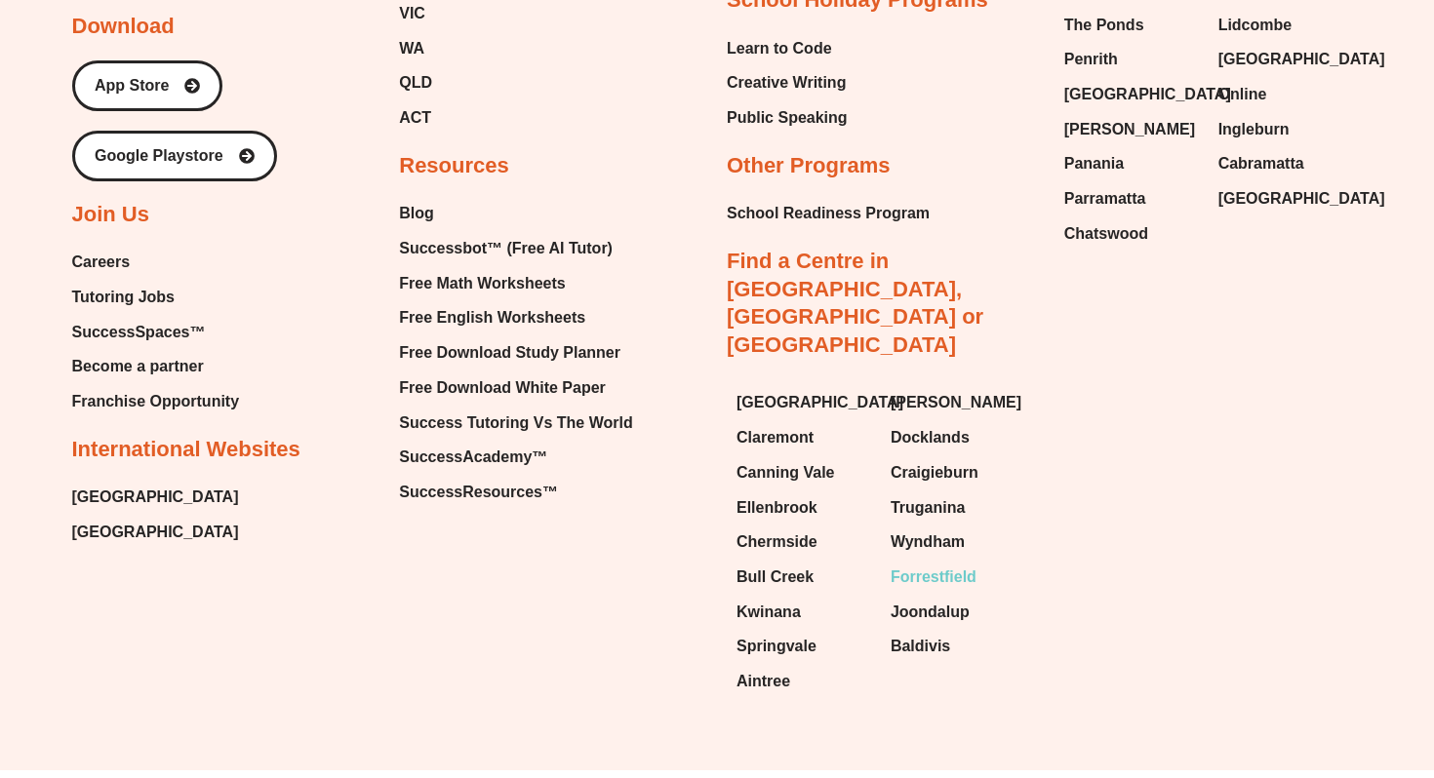
click at [935, 563] on span "Forrestfield" at bounding box center [933, 577] width 86 height 29
click at [943, 528] on span "Wyndham" at bounding box center [927, 542] width 74 height 29
click at [912, 632] on span "Baldivis" at bounding box center [919, 646] width 59 height 29
click at [847, 458] on link "Canning Vale" at bounding box center [803, 472] width 135 height 29
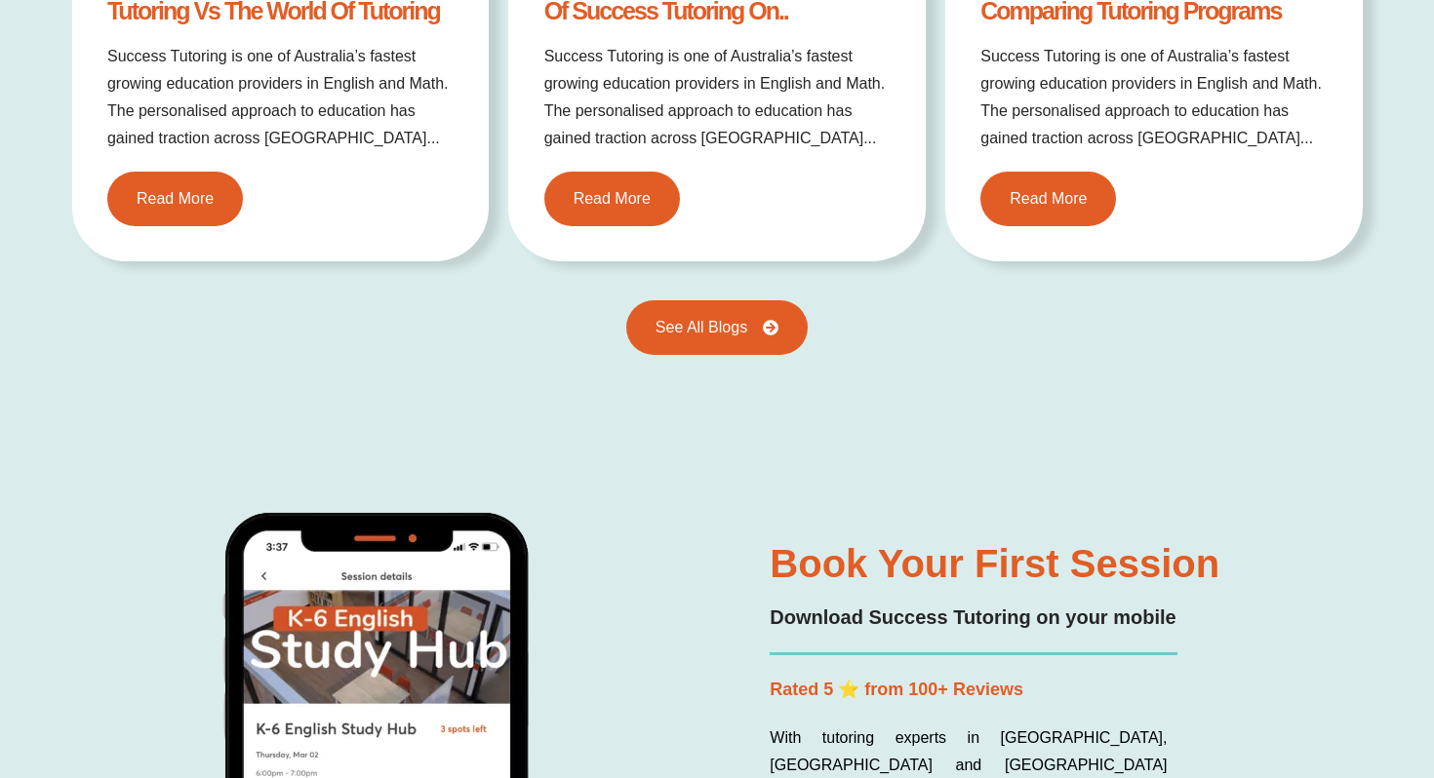
click at [834, 371] on div "See All Blogs" at bounding box center [717, 337] width 1290 height 74
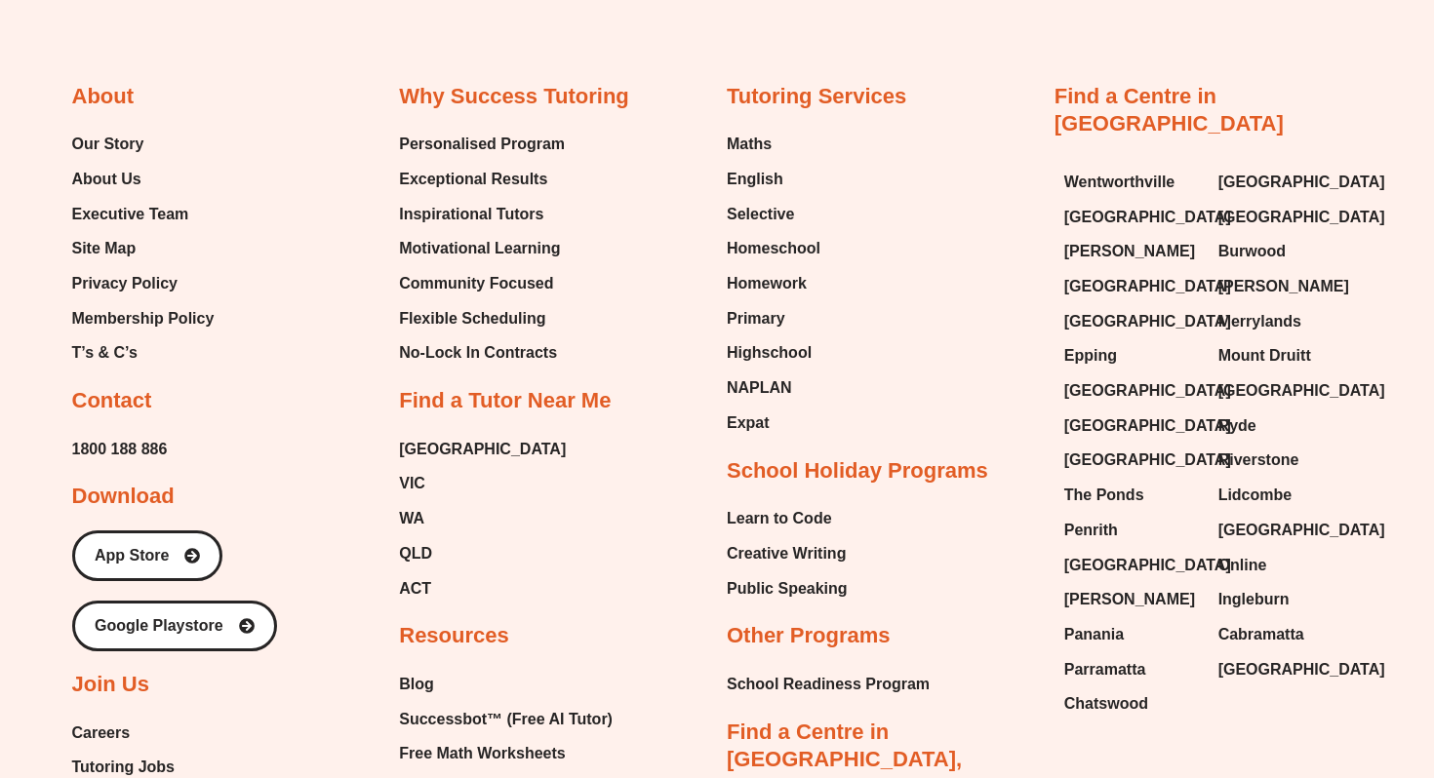
scroll to position [7921, 0]
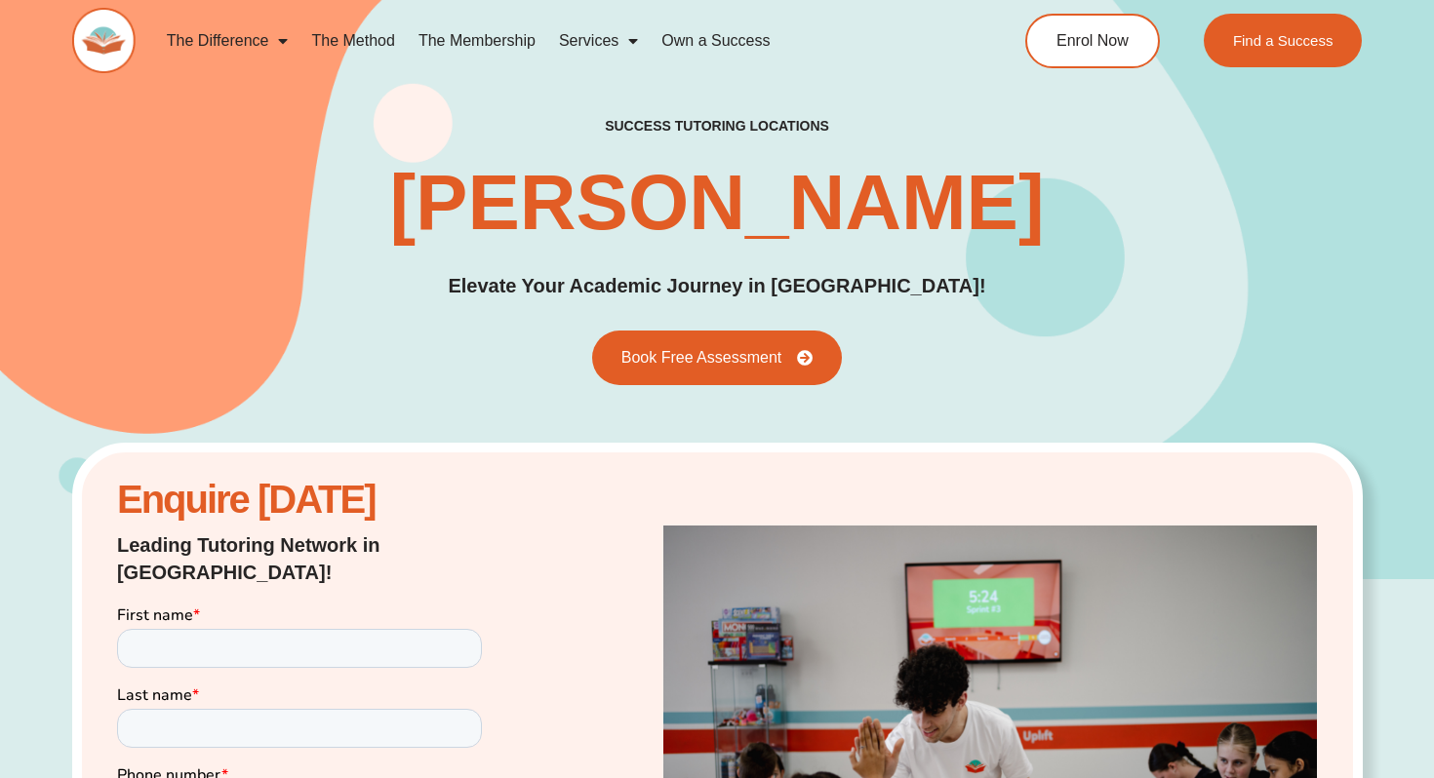
click at [1333, 87] on div "The Difference Personalised Program Inspirational Tutors Motivational Learning …" at bounding box center [717, 49] width 1290 height 99
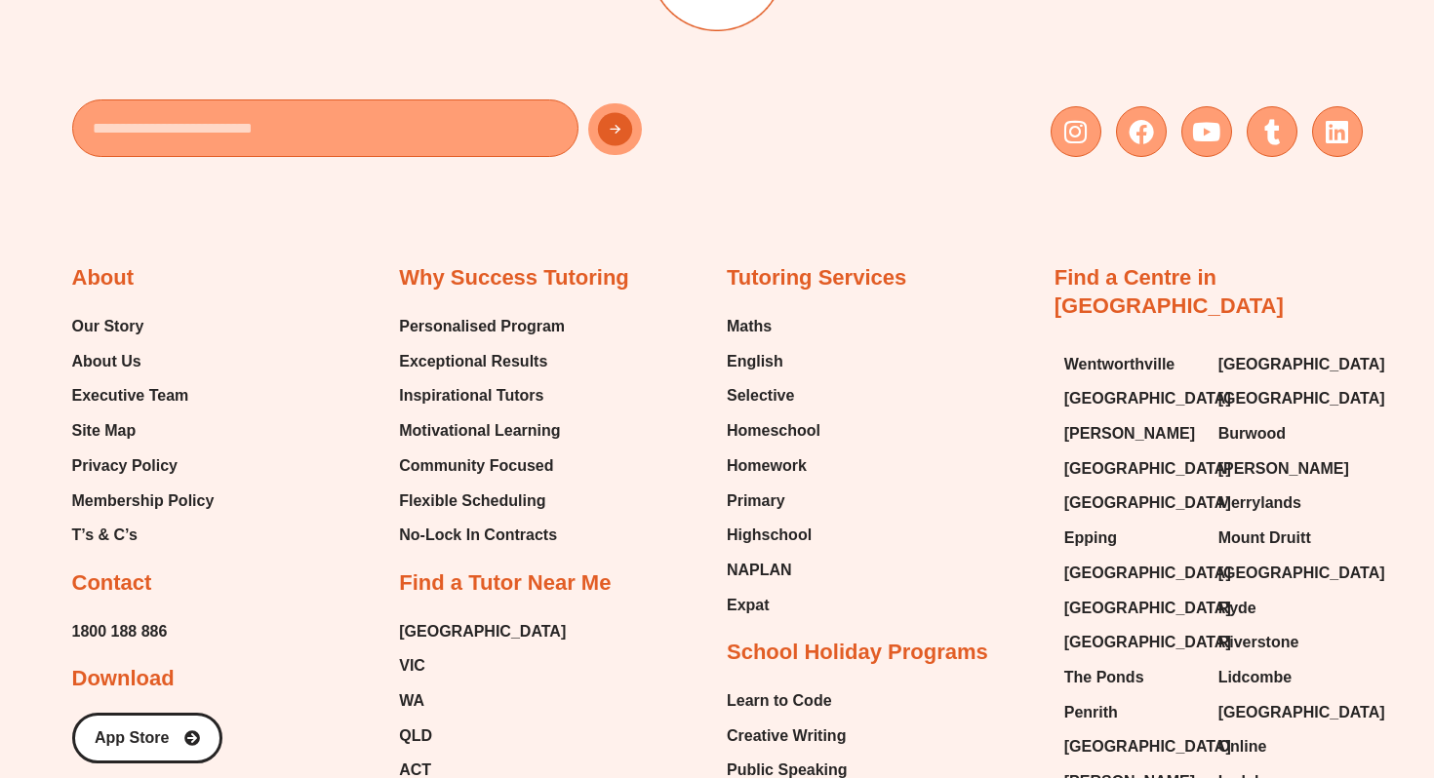
scroll to position [10454, 0]
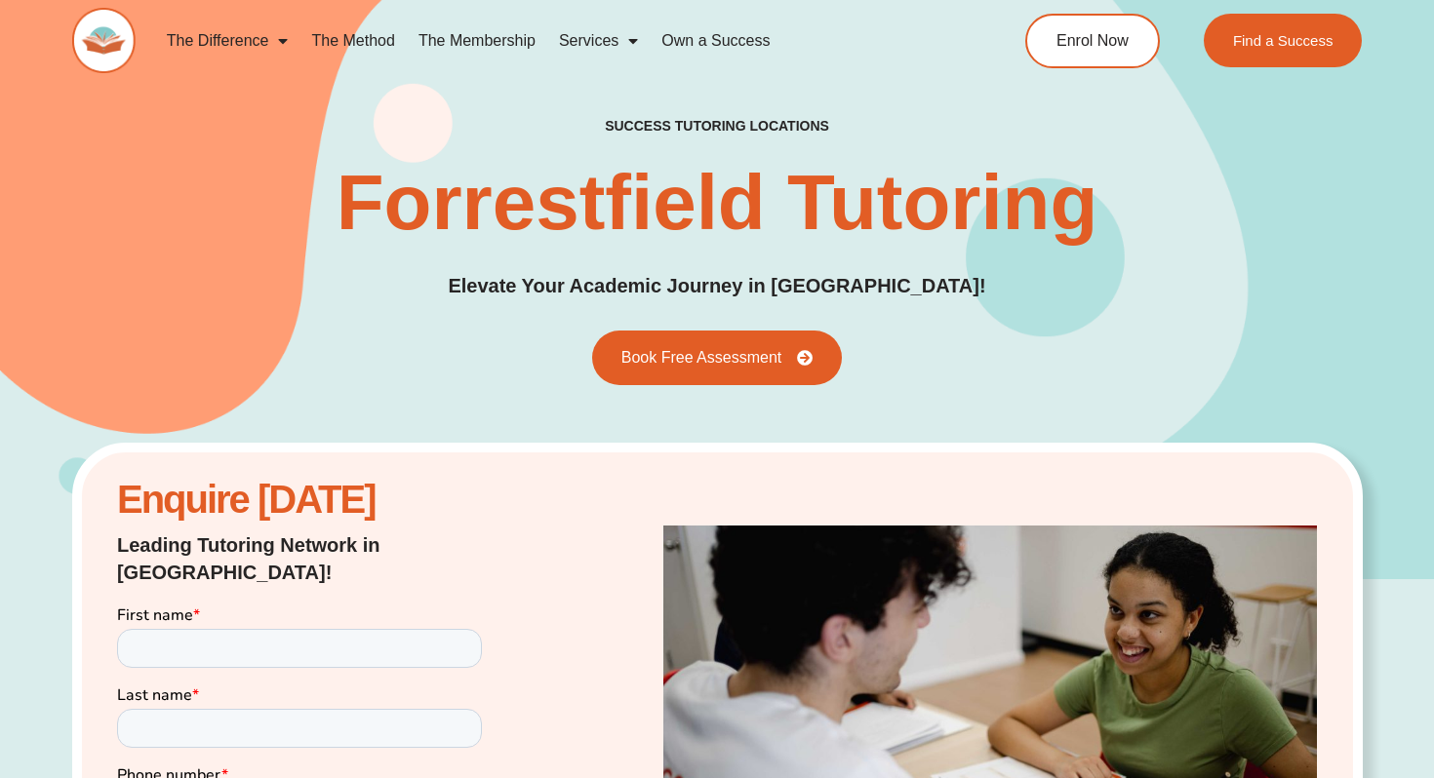
click at [659, 165] on h1 "Forrestfield Tutoring" at bounding box center [717, 203] width 762 height 78
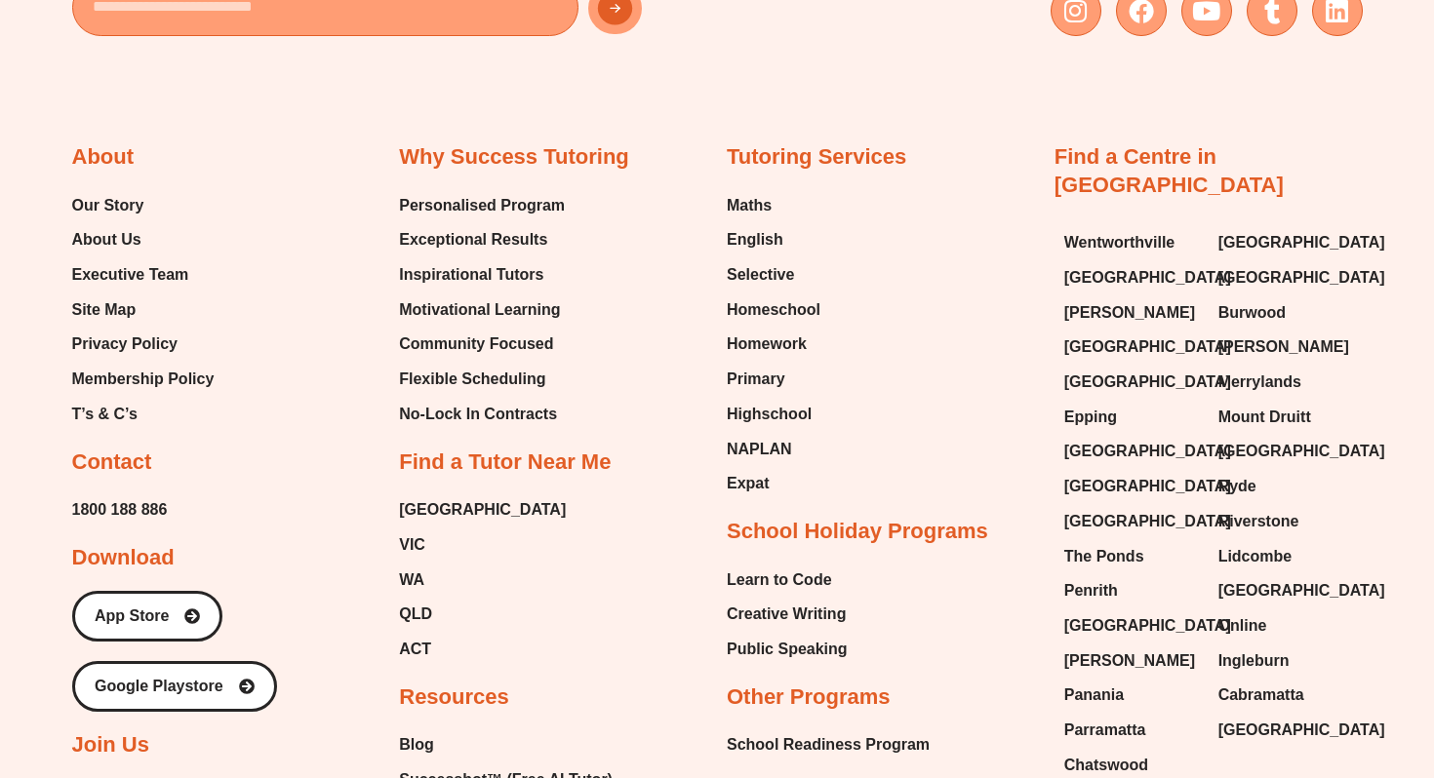
scroll to position [9175, 0]
